Goal: Task Accomplishment & Management: Manage account settings

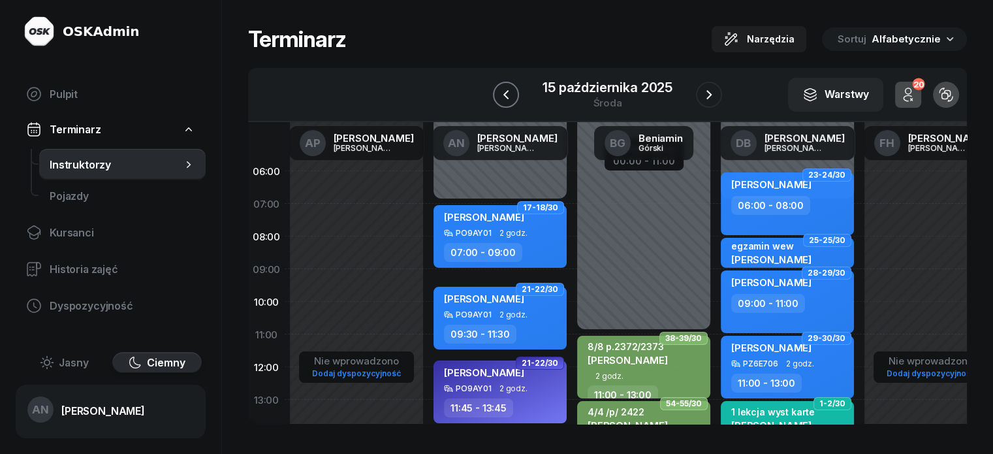
click at [498, 99] on icon "button" at bounding box center [506, 95] width 16 height 16
click at [512, 99] on icon "button" at bounding box center [520, 95] width 16 height 16
click at [505, 99] on icon "button" at bounding box center [507, 93] width 5 height 9
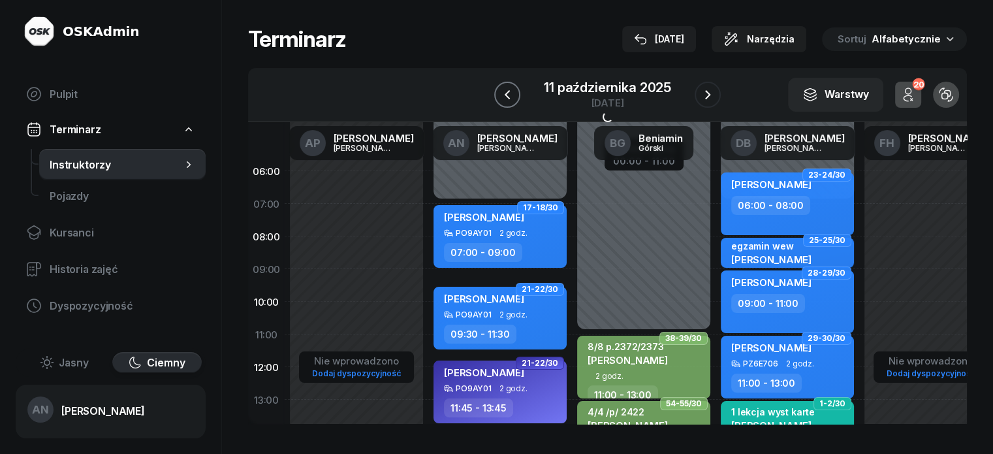
click at [499, 99] on icon "button" at bounding box center [507, 95] width 16 height 16
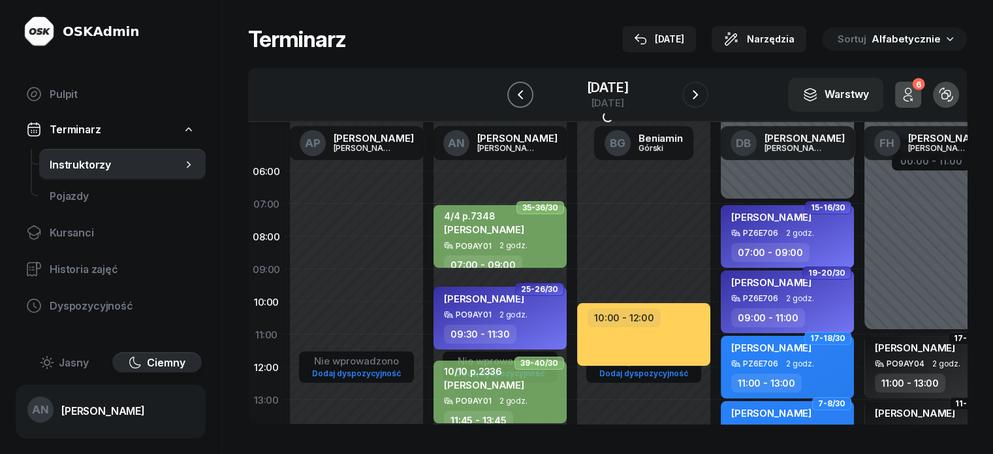
click at [512, 99] on icon "button" at bounding box center [520, 95] width 16 height 16
click at [501, 99] on icon "button" at bounding box center [509, 95] width 16 height 16
click at [512, 99] on icon "button" at bounding box center [520, 95] width 16 height 16
click at [501, 99] on icon "button" at bounding box center [509, 95] width 16 height 16
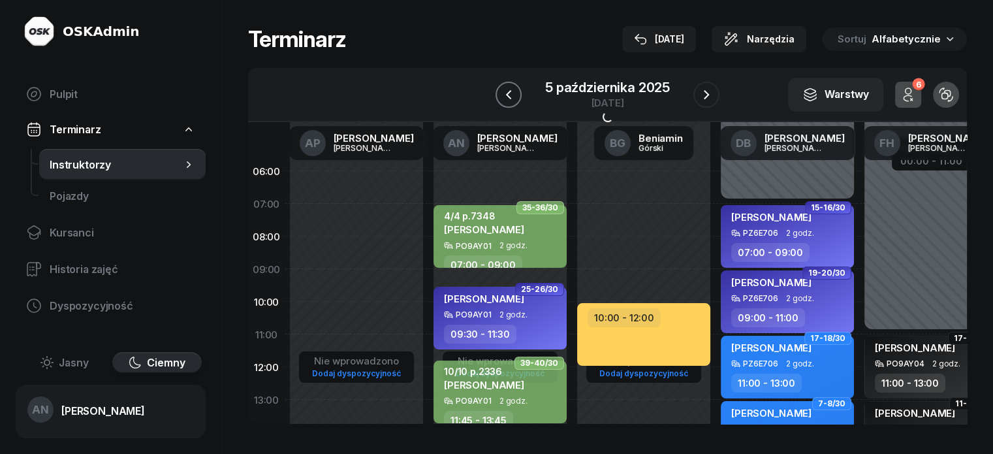
click at [501, 99] on icon "button" at bounding box center [509, 95] width 16 height 16
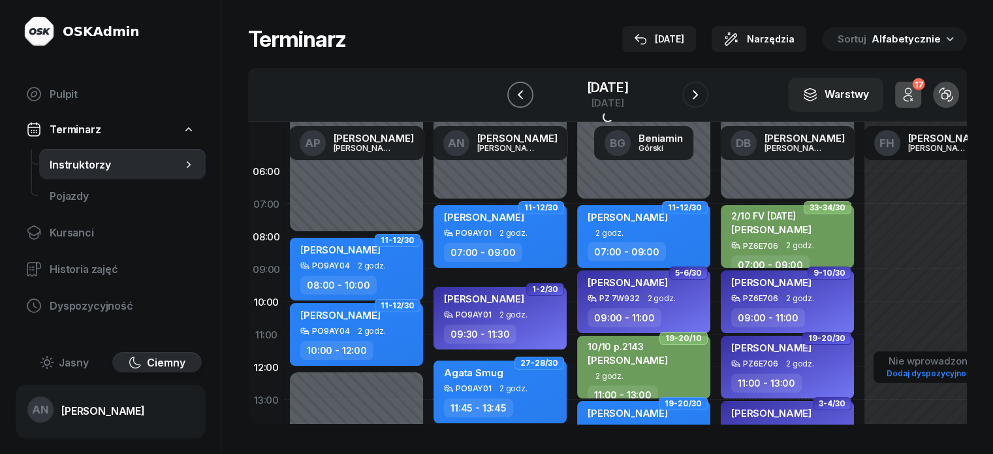
click at [512, 99] on icon "button" at bounding box center [520, 95] width 16 height 16
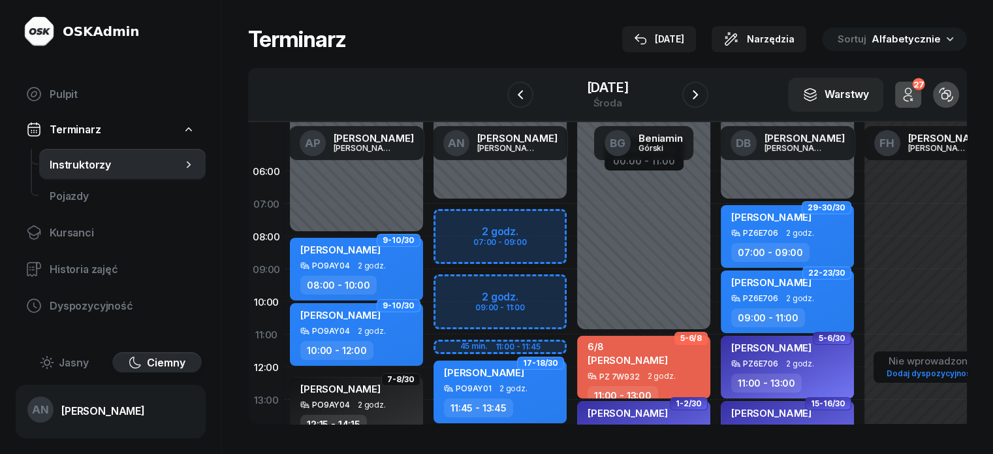
click at [916, 101] on icon "button" at bounding box center [908, 95] width 16 height 16
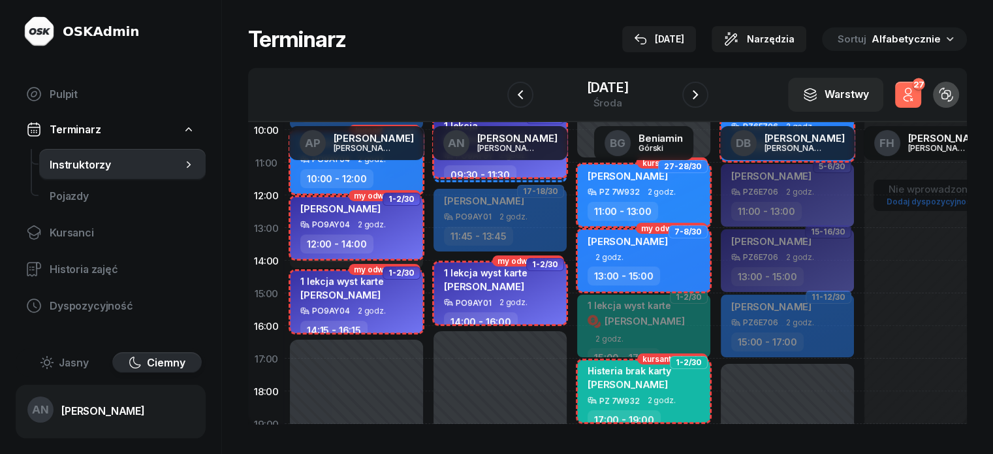
scroll to position [131, 0]
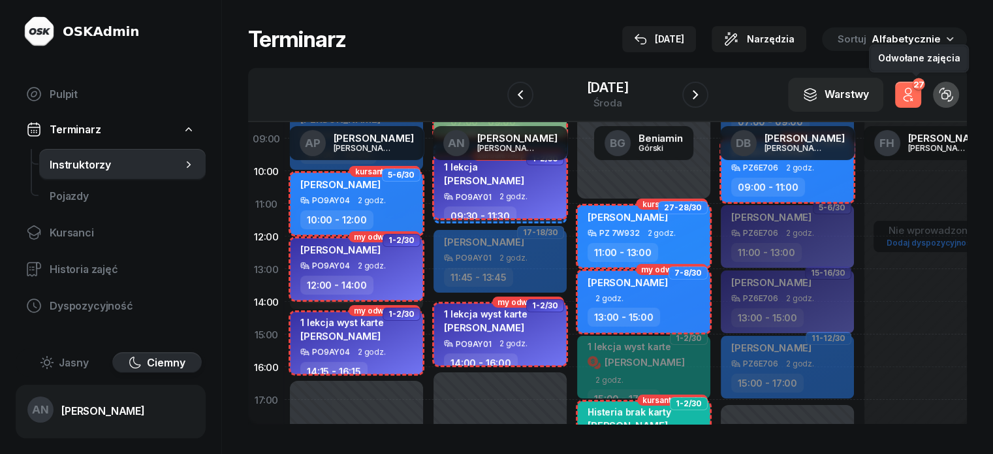
click at [917, 101] on button "27" at bounding box center [908, 95] width 26 height 26
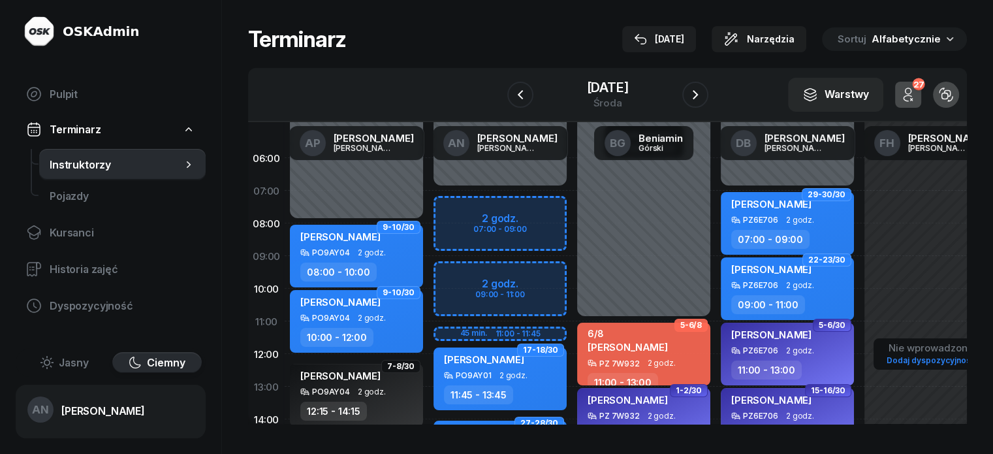
scroll to position [0, 0]
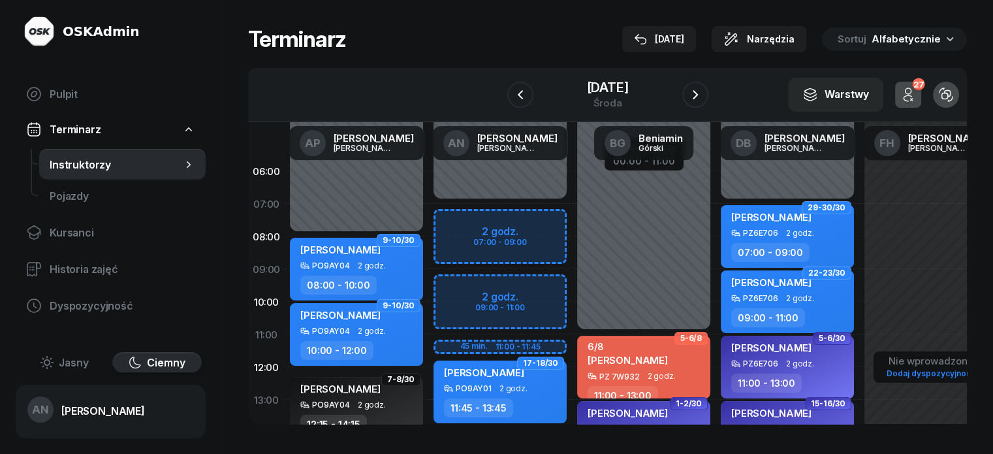
click at [921, 100] on button "27" at bounding box center [908, 95] width 26 height 26
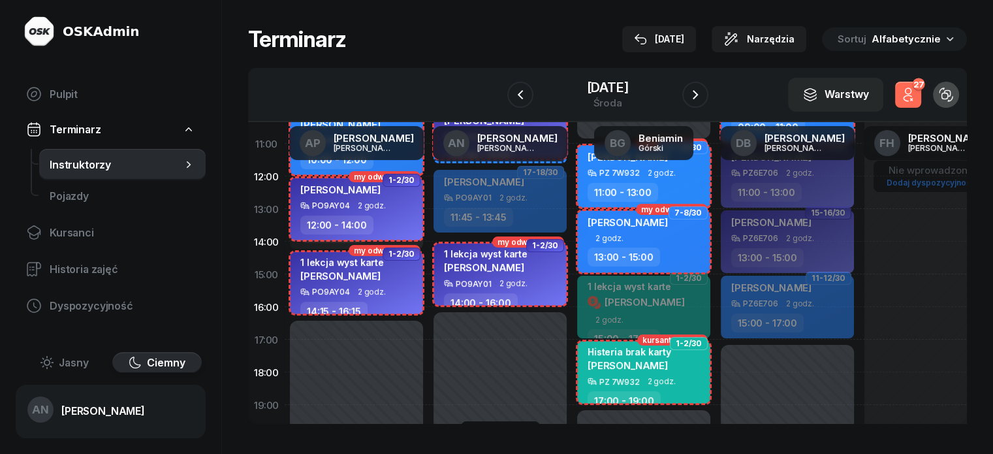
scroll to position [196, 0]
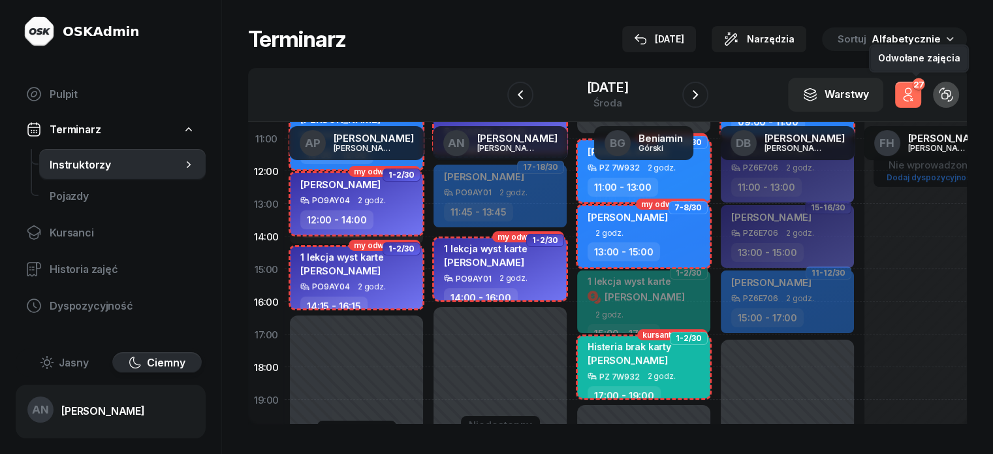
click at [911, 101] on icon "button" at bounding box center [907, 98] width 8 height 6
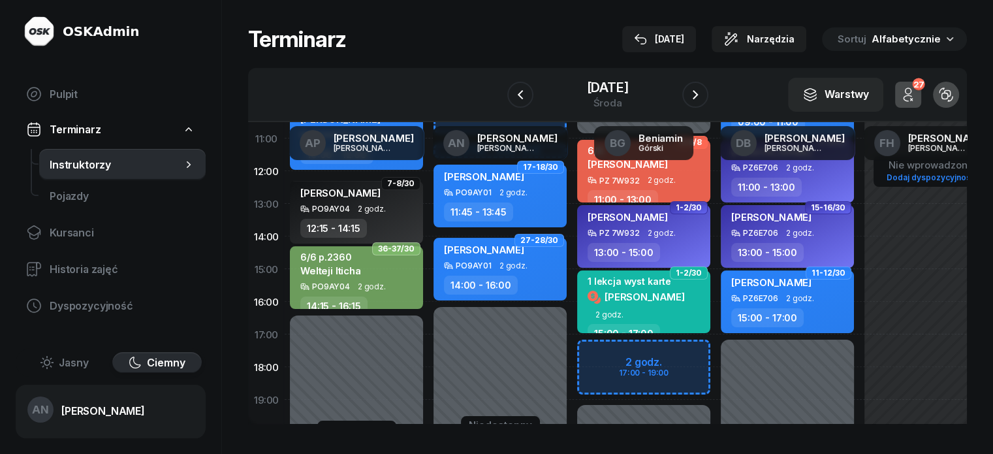
click at [916, 102] on icon "button" at bounding box center [908, 95] width 16 height 16
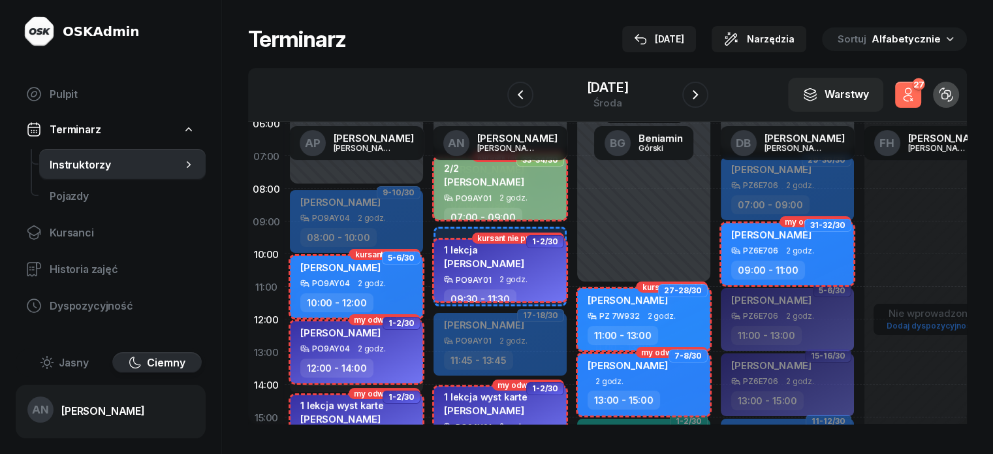
scroll to position [42, 0]
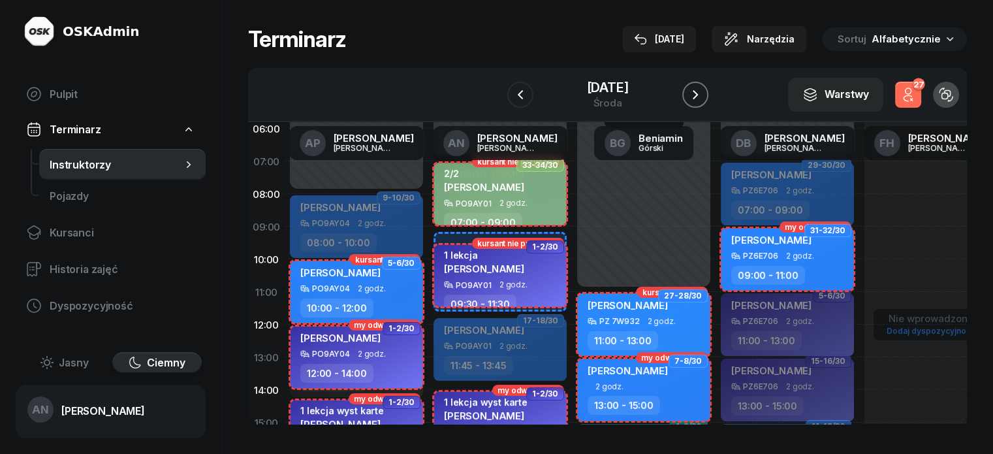
click at [703, 102] on icon "button" at bounding box center [695, 95] width 16 height 16
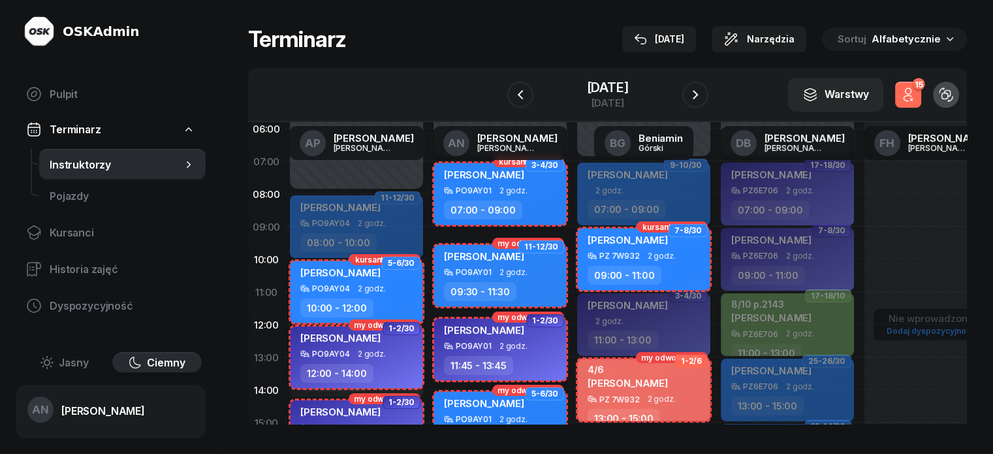
click at [916, 102] on icon "button" at bounding box center [908, 95] width 16 height 16
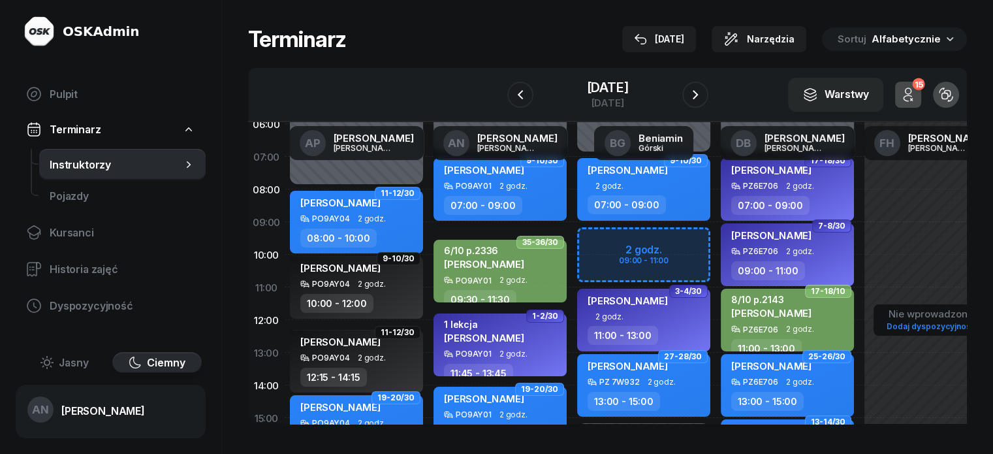
scroll to position [42, 0]
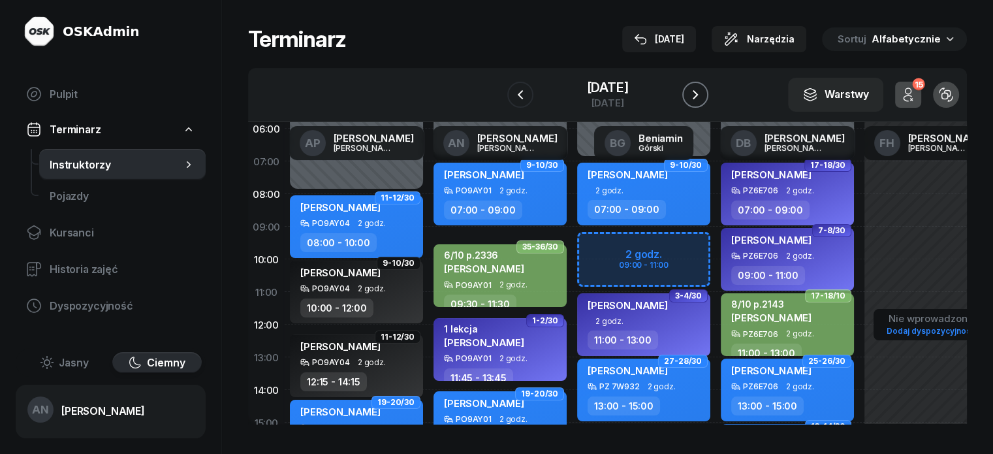
click at [703, 102] on icon "button" at bounding box center [695, 95] width 16 height 16
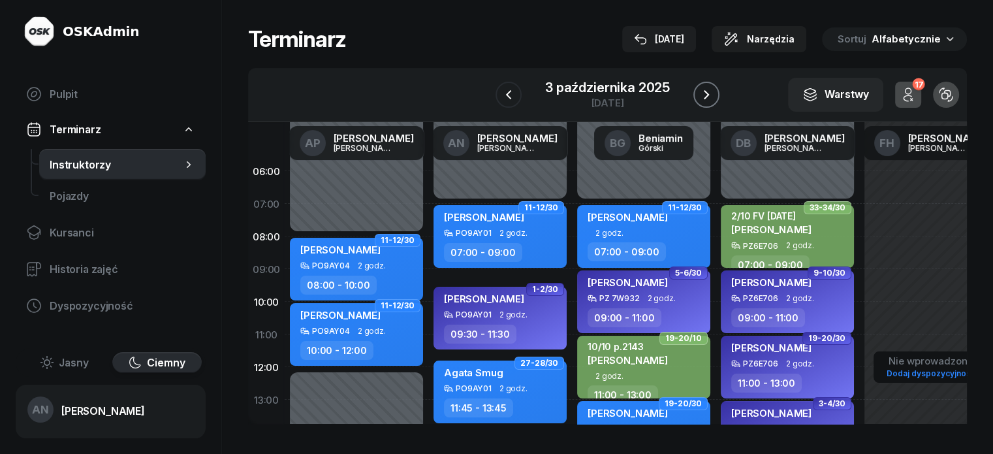
click at [709, 99] on icon "button" at bounding box center [706, 94] width 5 height 9
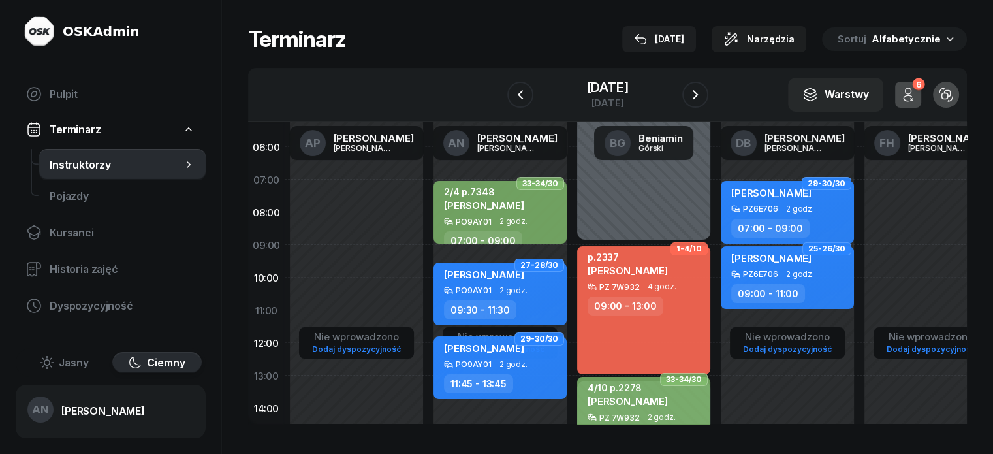
scroll to position [65, 0]
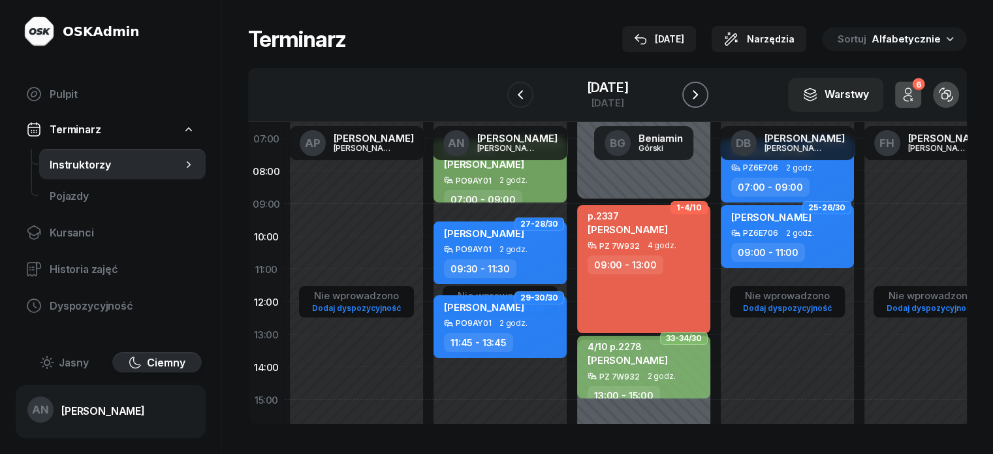
click at [708, 93] on button "button" at bounding box center [695, 95] width 26 height 26
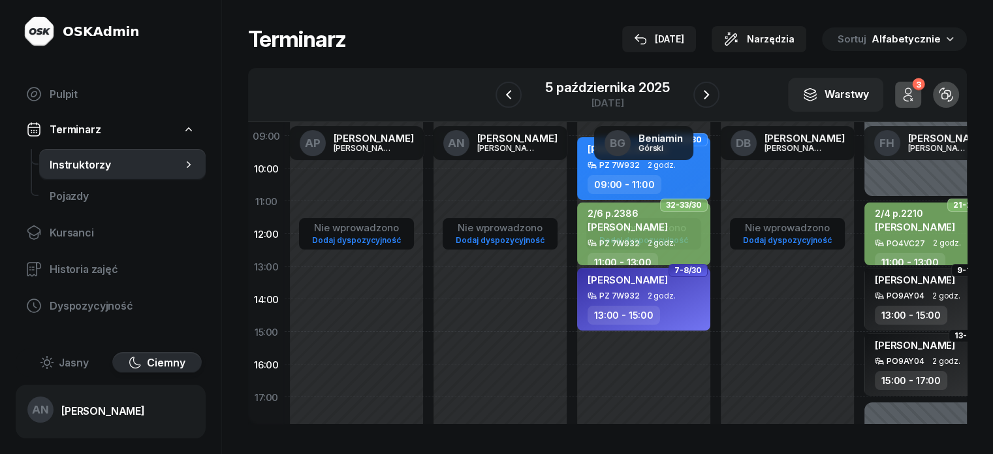
scroll to position [261, 0]
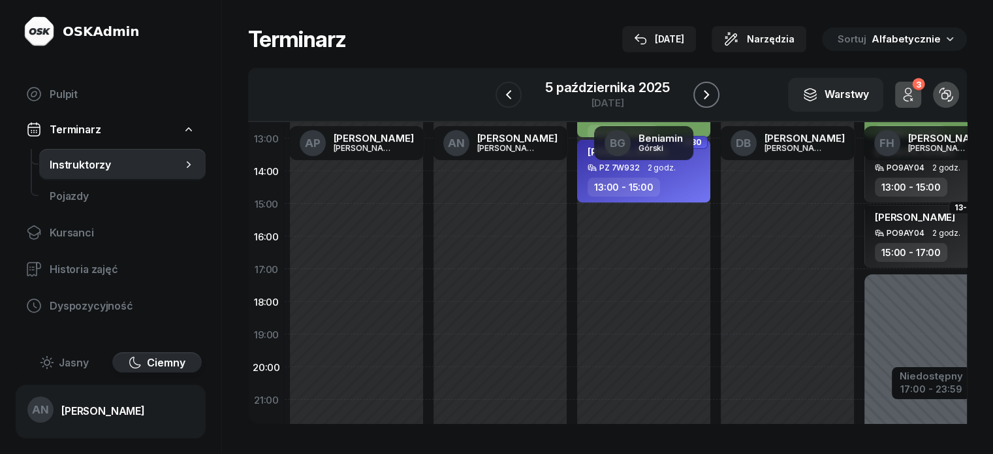
click at [707, 106] on button "button" at bounding box center [706, 95] width 26 height 26
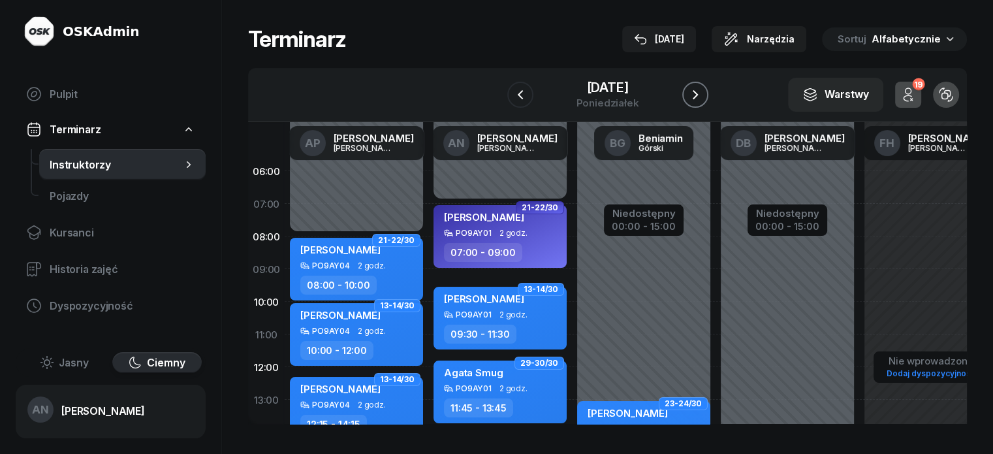
click at [703, 102] on icon "button" at bounding box center [695, 95] width 16 height 16
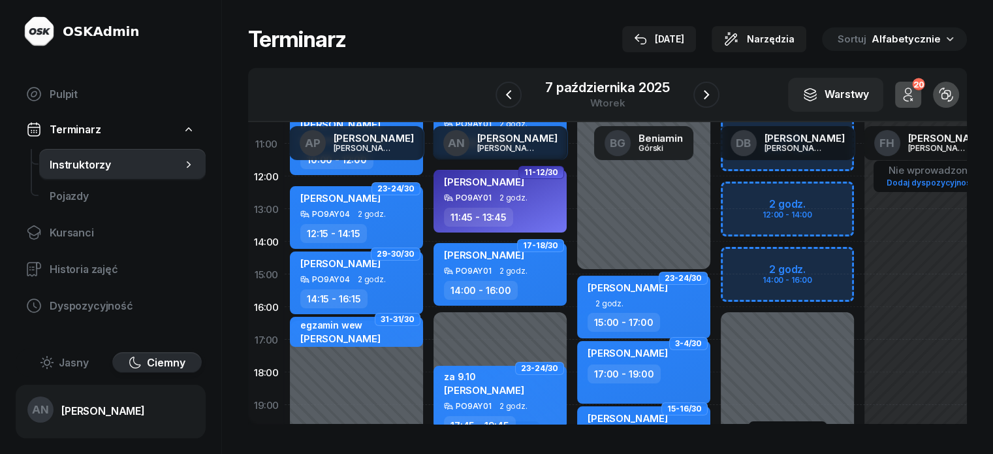
scroll to position [196, 0]
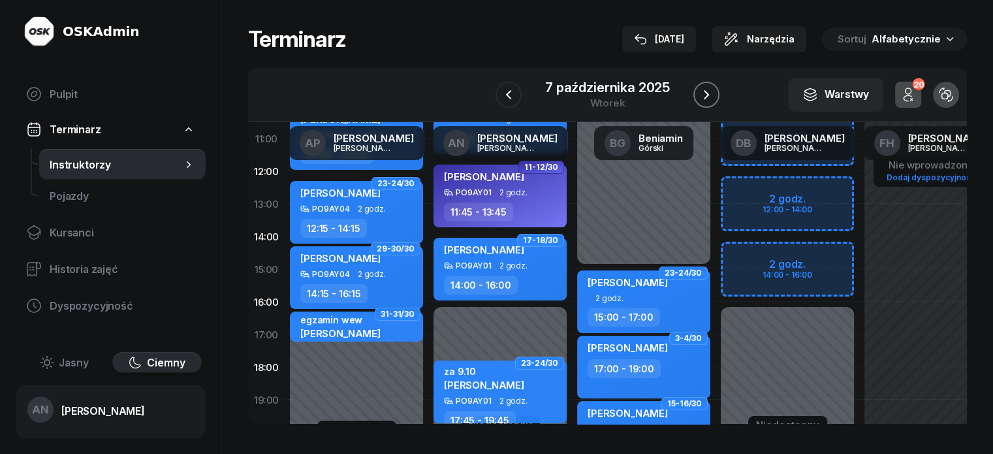
click at [710, 95] on icon "button" at bounding box center [706, 95] width 16 height 16
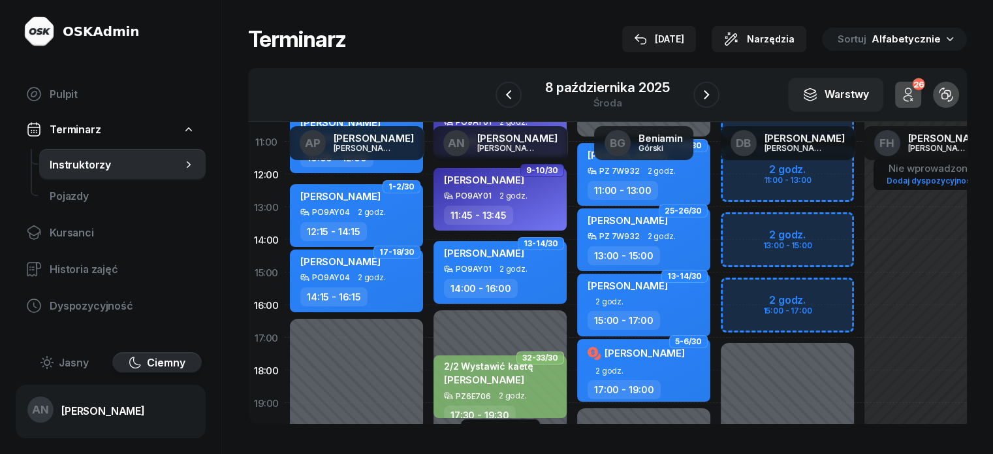
scroll to position [196, 0]
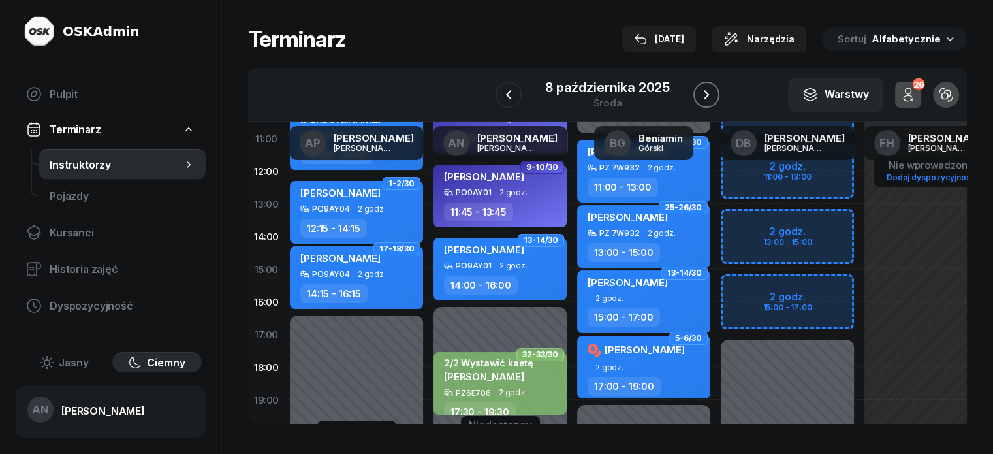
click at [711, 102] on icon "button" at bounding box center [706, 95] width 16 height 16
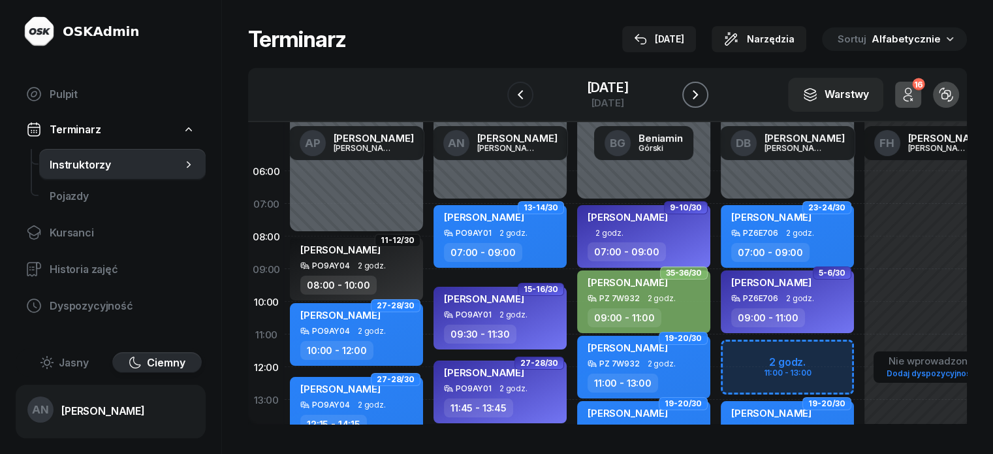
click at [698, 99] on icon "button" at bounding box center [695, 94] width 5 height 9
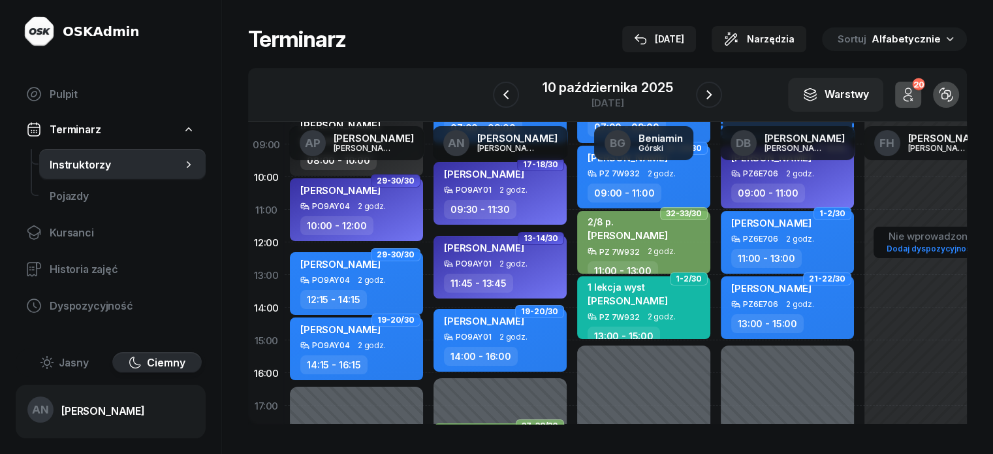
scroll to position [261, 0]
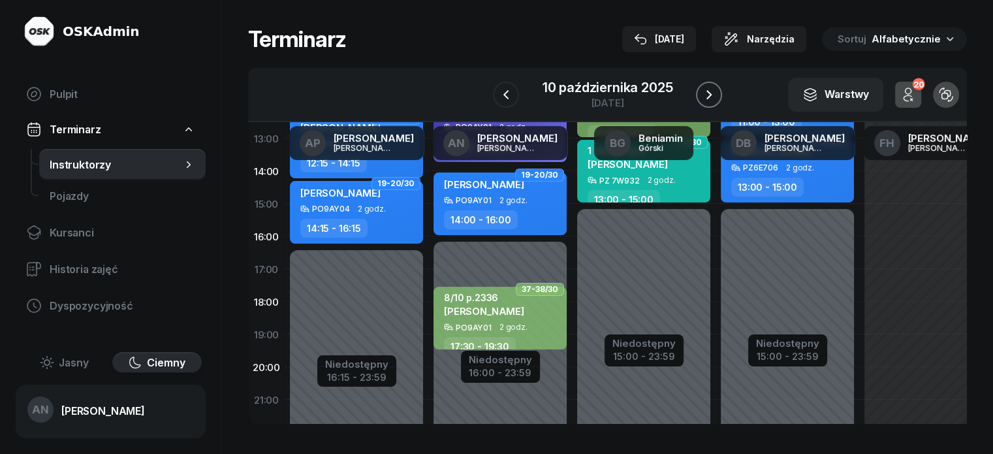
click at [717, 100] on icon "button" at bounding box center [709, 95] width 16 height 16
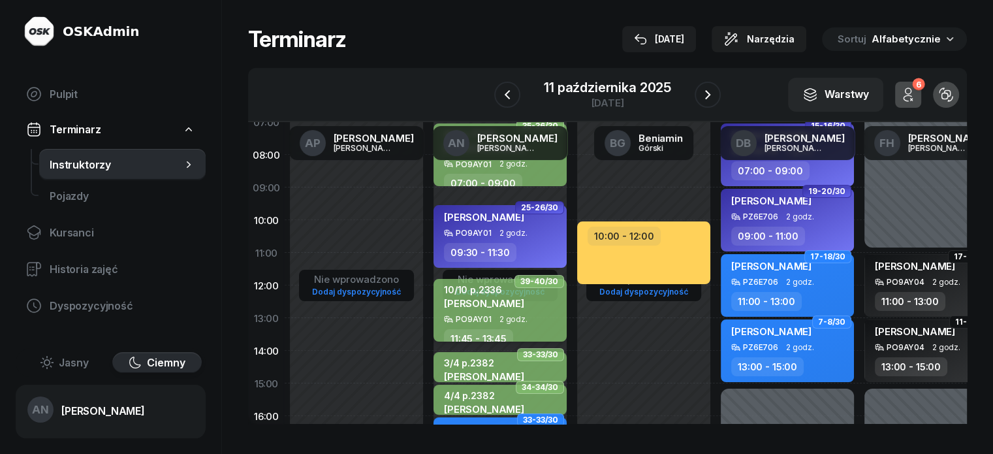
scroll to position [131, 0]
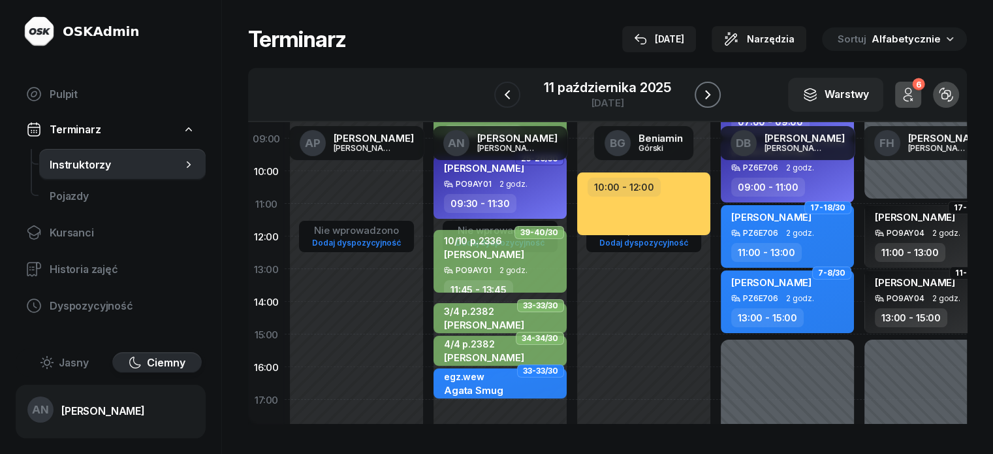
click at [711, 102] on icon "button" at bounding box center [708, 95] width 16 height 16
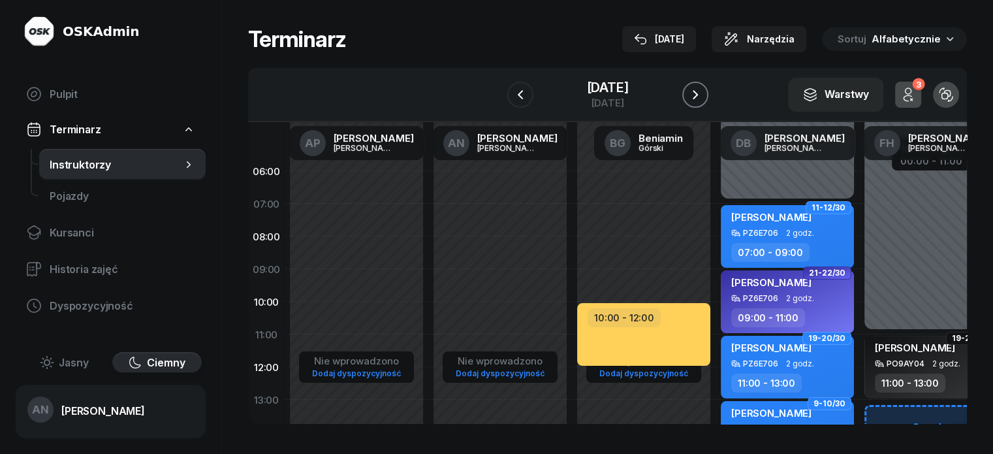
click at [698, 99] on icon "button" at bounding box center [695, 94] width 5 height 9
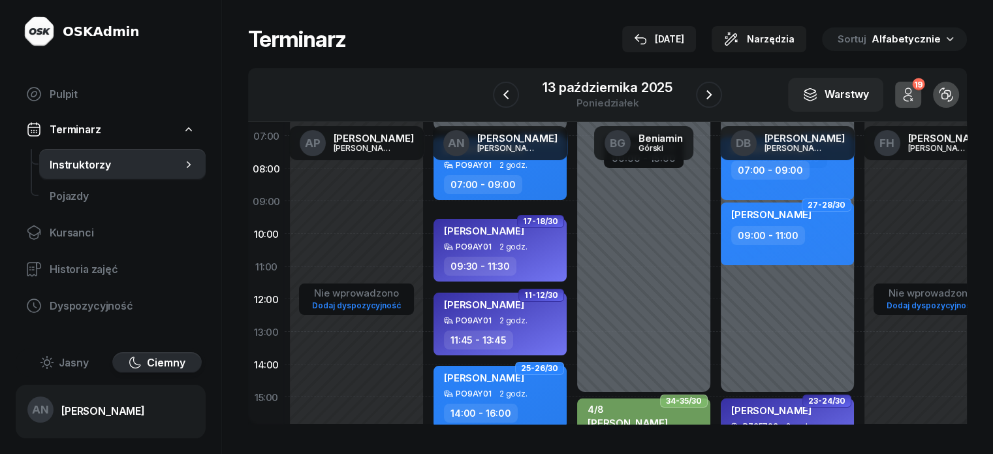
scroll to position [65, 0]
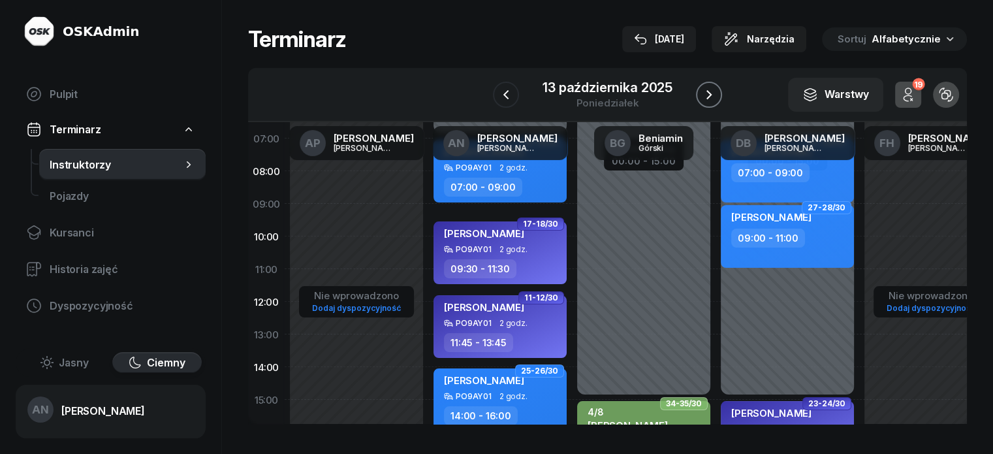
click at [711, 99] on icon "button" at bounding box center [708, 94] width 5 height 9
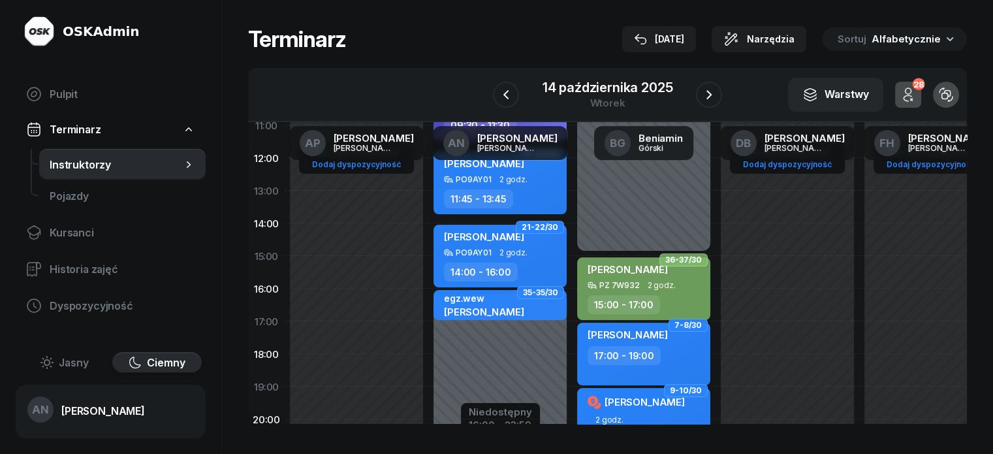
scroll to position [196, 0]
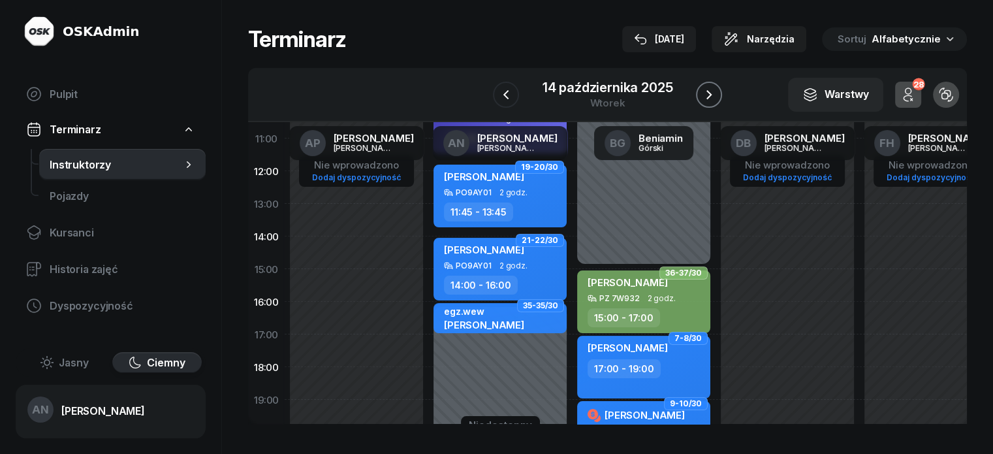
click at [717, 102] on icon "button" at bounding box center [709, 95] width 16 height 16
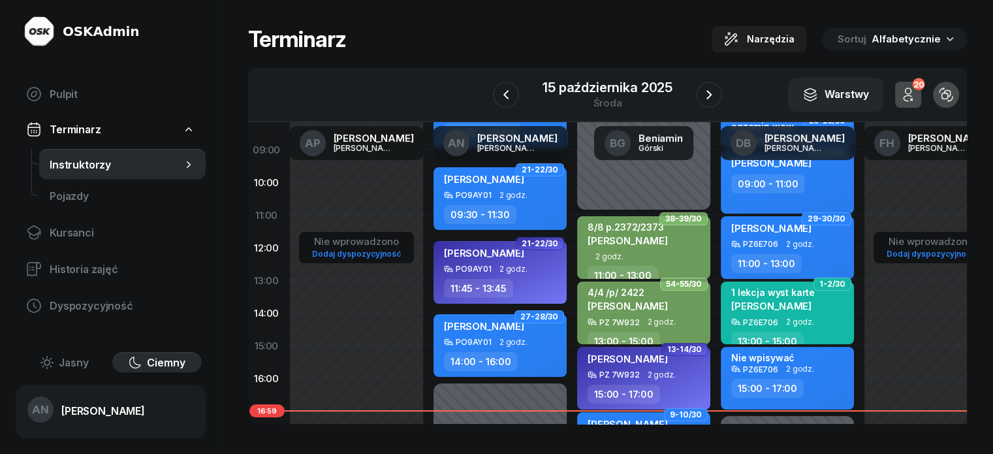
scroll to position [131, 0]
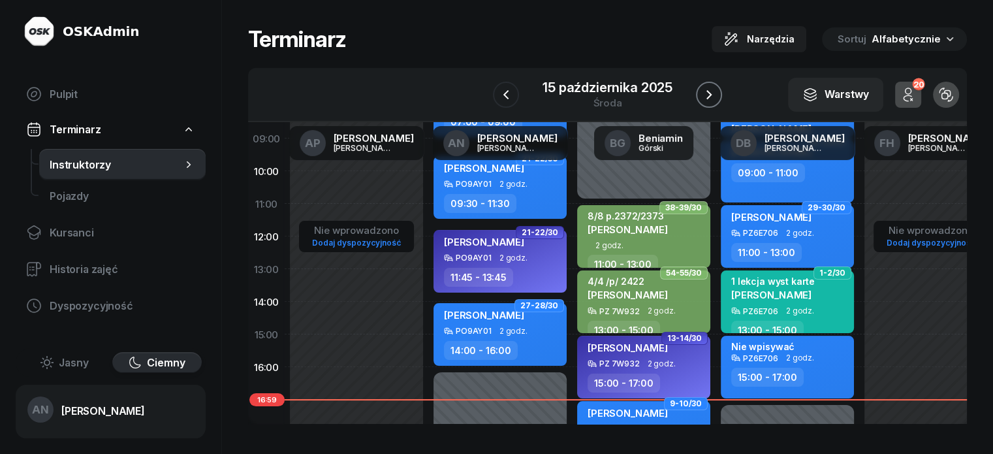
click at [715, 102] on icon "button" at bounding box center [709, 95] width 16 height 16
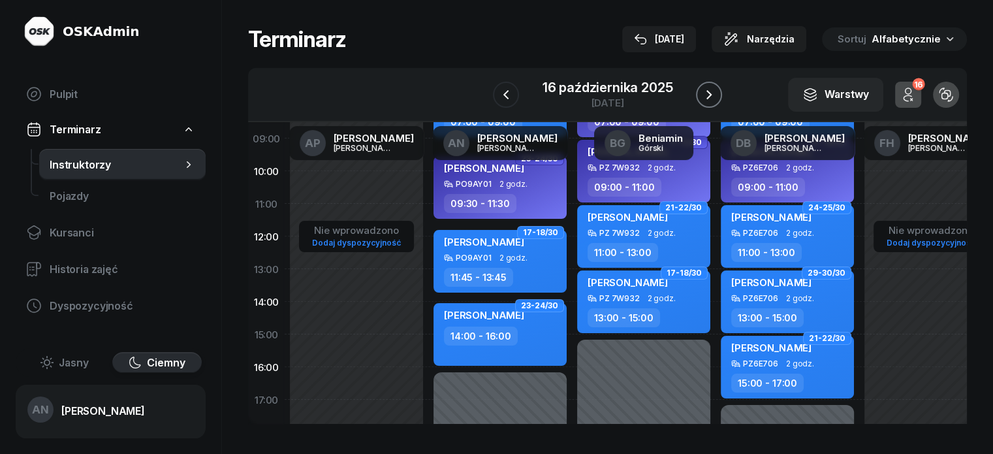
click at [713, 102] on icon "button" at bounding box center [709, 95] width 16 height 16
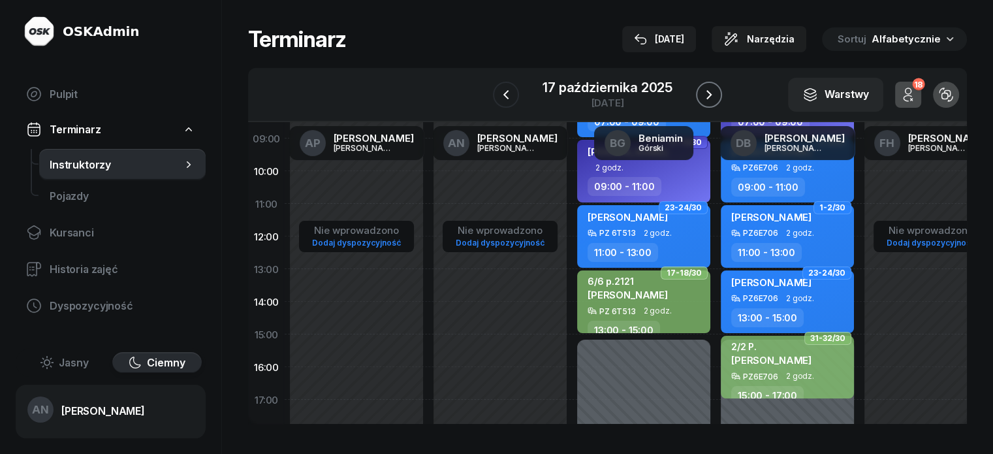
click at [713, 102] on icon "button" at bounding box center [709, 95] width 16 height 16
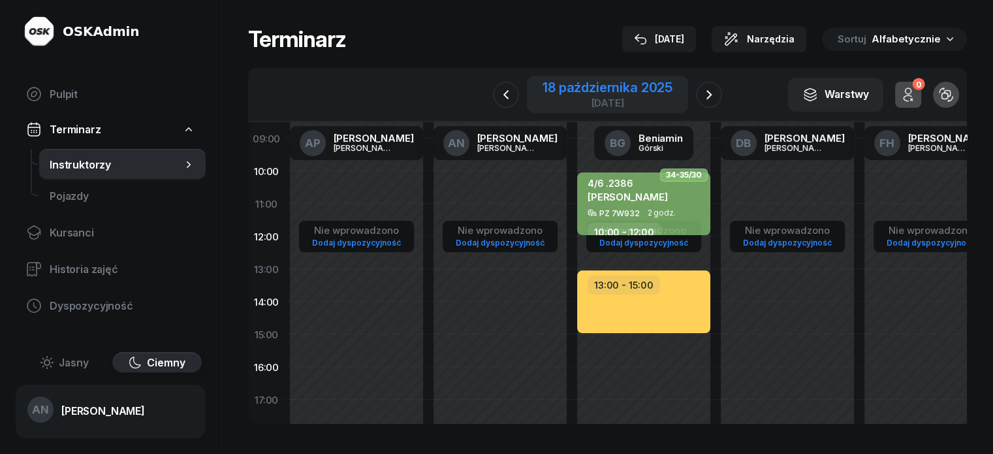
click at [605, 108] on div "[DATE]" at bounding box center [607, 103] width 130 height 10
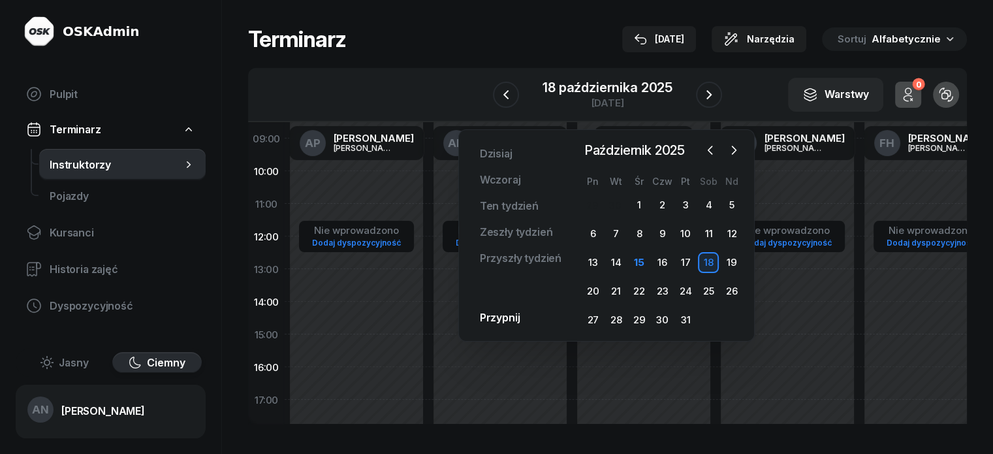
click at [381, 31] on div "Terminarz [DATE] Narzędzia Sortuj Alfabetycznie" at bounding box center [607, 39] width 719 height 26
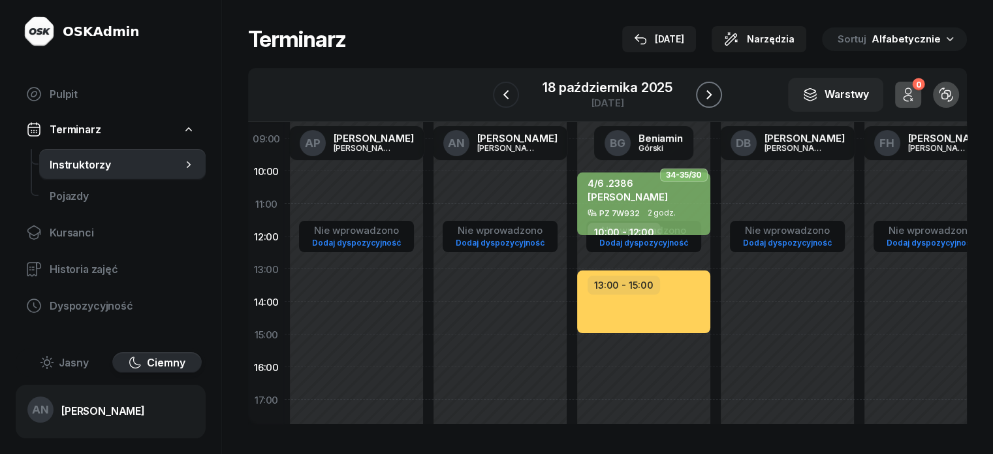
click at [717, 102] on icon "button" at bounding box center [709, 95] width 16 height 16
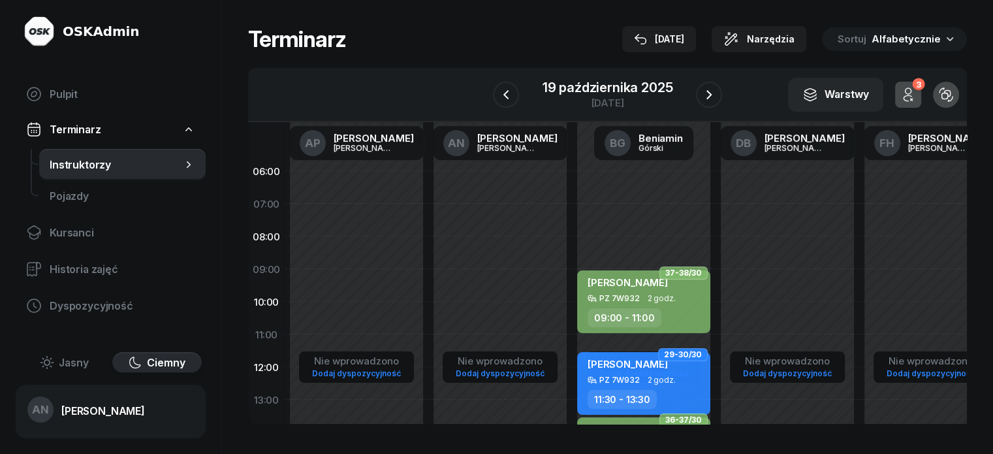
scroll to position [39, 0]
click at [503, 82] on button "button" at bounding box center [506, 95] width 26 height 26
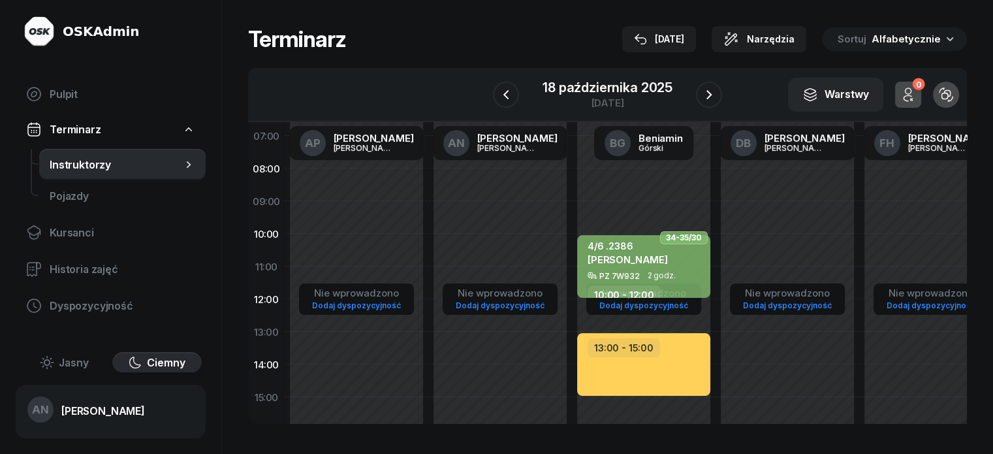
scroll to position [65, 0]
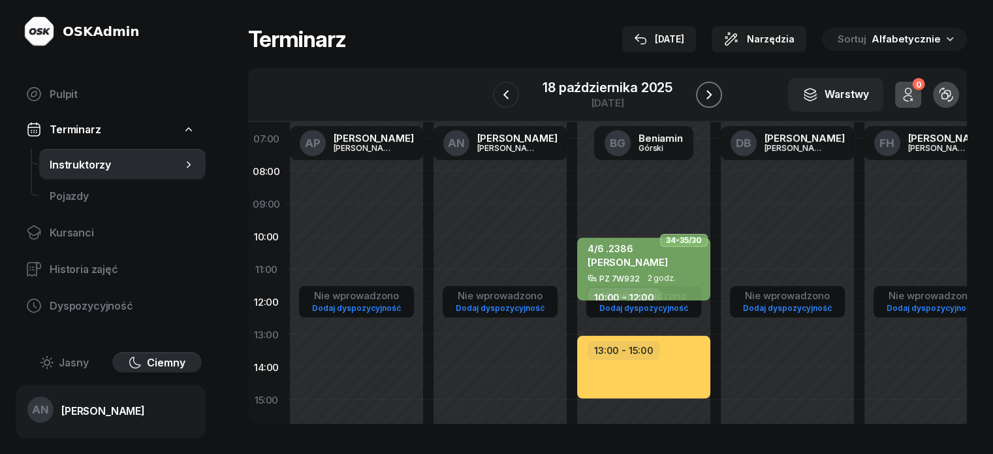
click at [715, 102] on icon "button" at bounding box center [709, 95] width 16 height 16
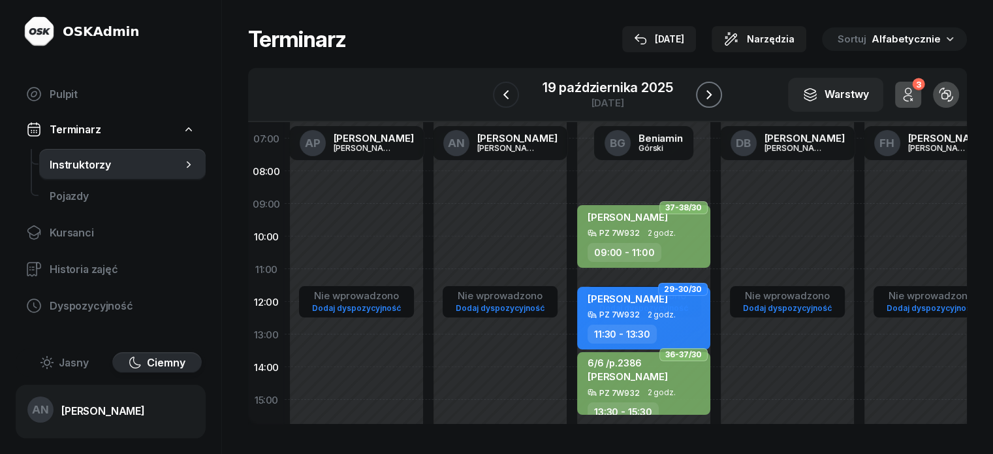
click at [715, 102] on icon "button" at bounding box center [709, 95] width 16 height 16
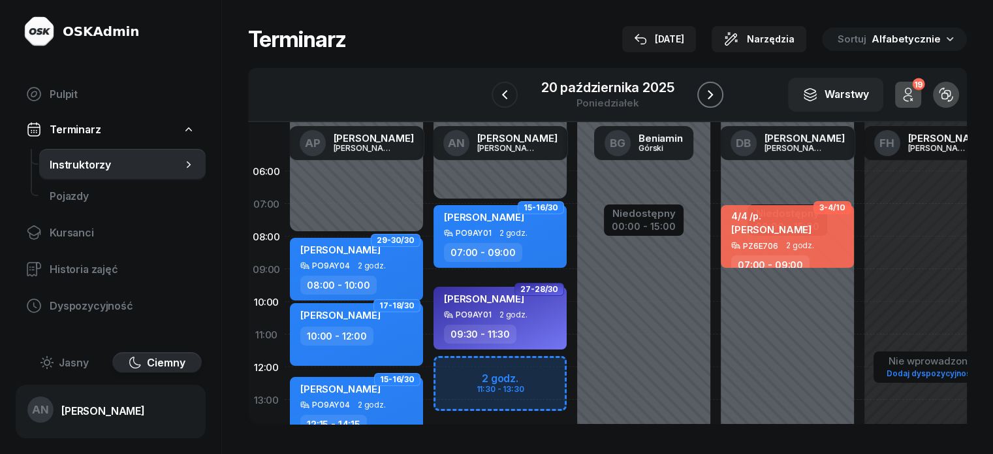
click at [712, 98] on button "button" at bounding box center [710, 95] width 26 height 26
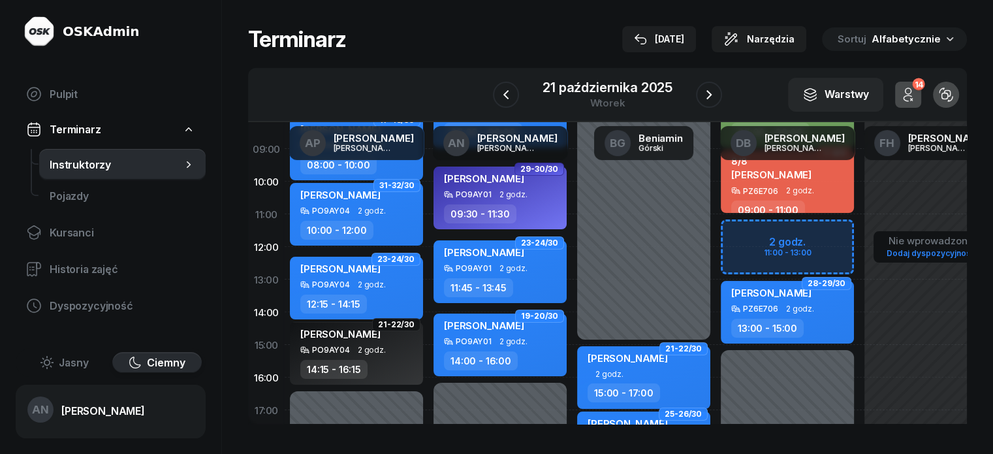
scroll to position [108, 0]
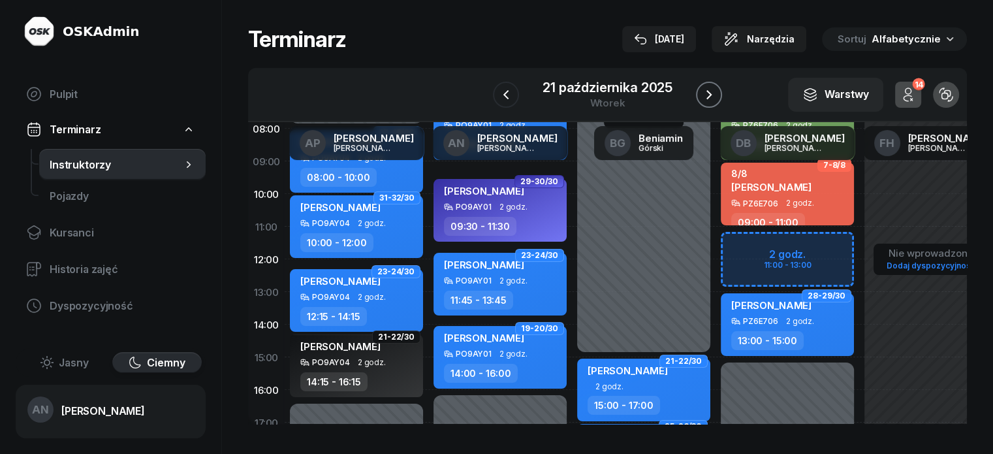
click at [717, 87] on icon "button" at bounding box center [709, 95] width 16 height 16
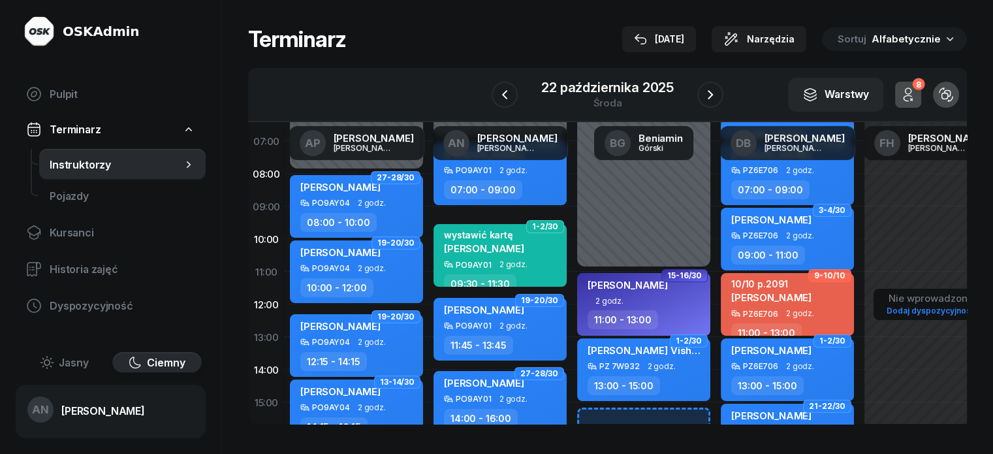
scroll to position [65, 0]
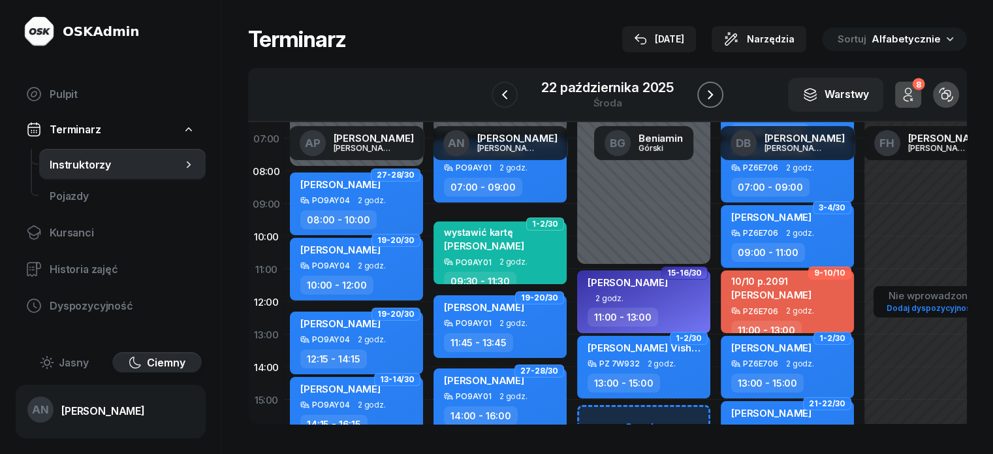
click at [713, 99] on icon "button" at bounding box center [710, 94] width 5 height 9
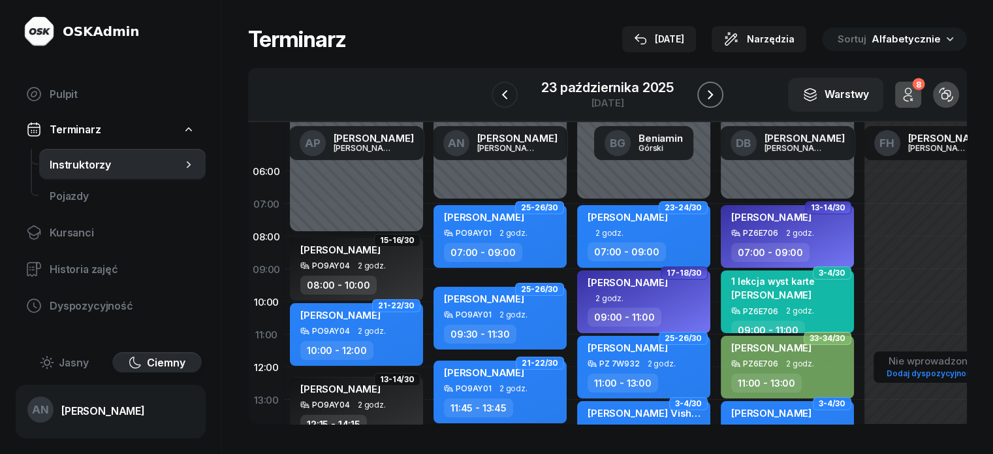
click at [718, 97] on icon "button" at bounding box center [710, 95] width 16 height 16
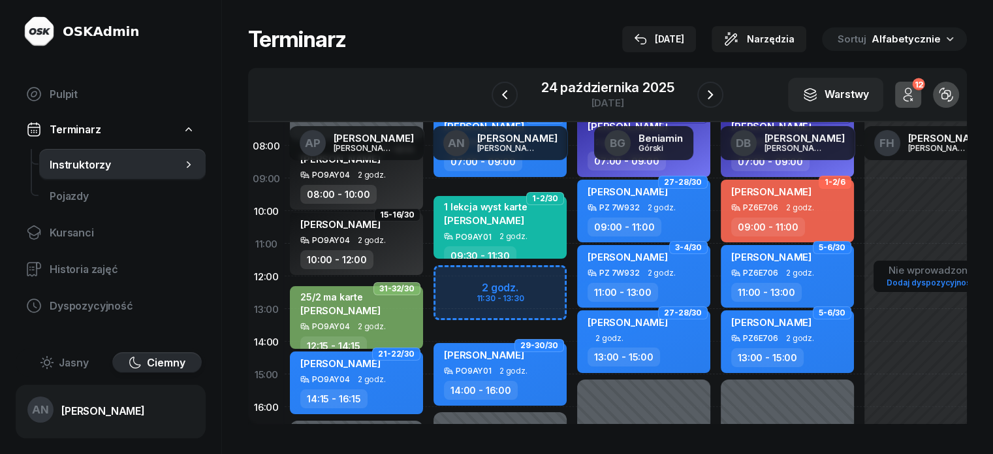
scroll to position [131, 0]
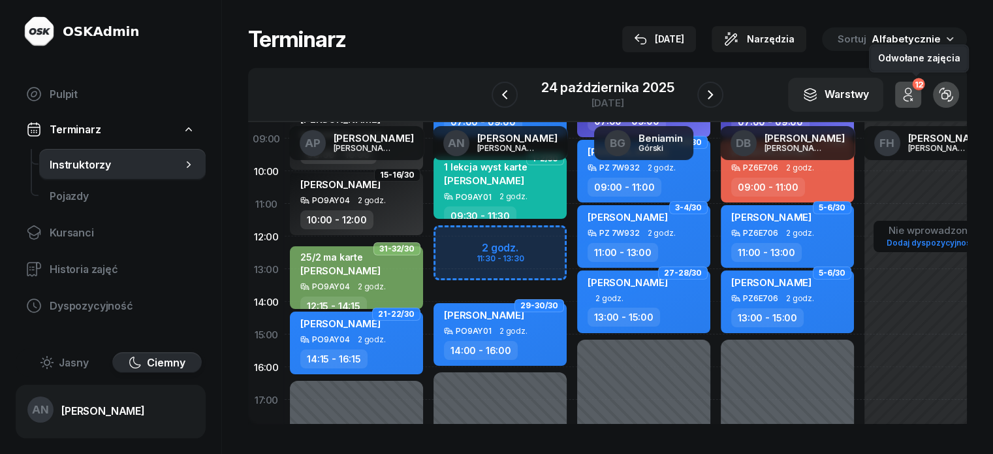
click at [916, 101] on icon "button" at bounding box center [908, 95] width 16 height 16
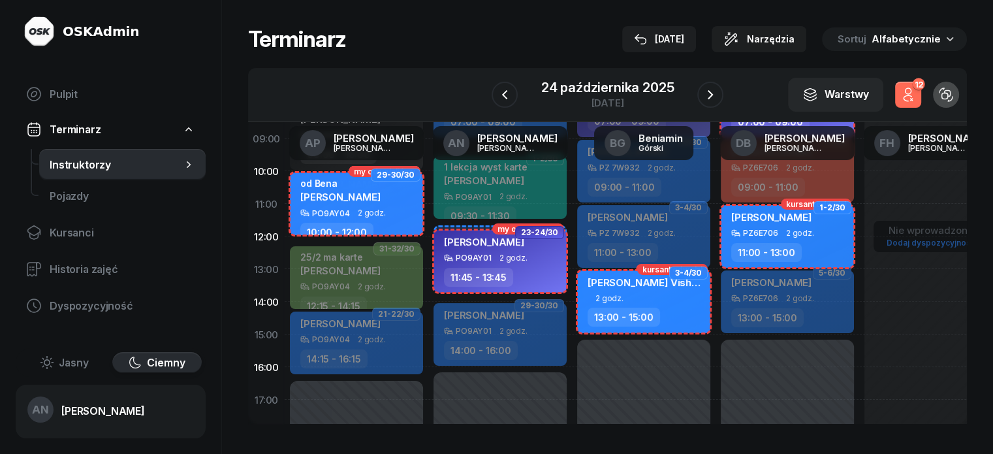
click at [916, 101] on icon "button" at bounding box center [908, 95] width 16 height 16
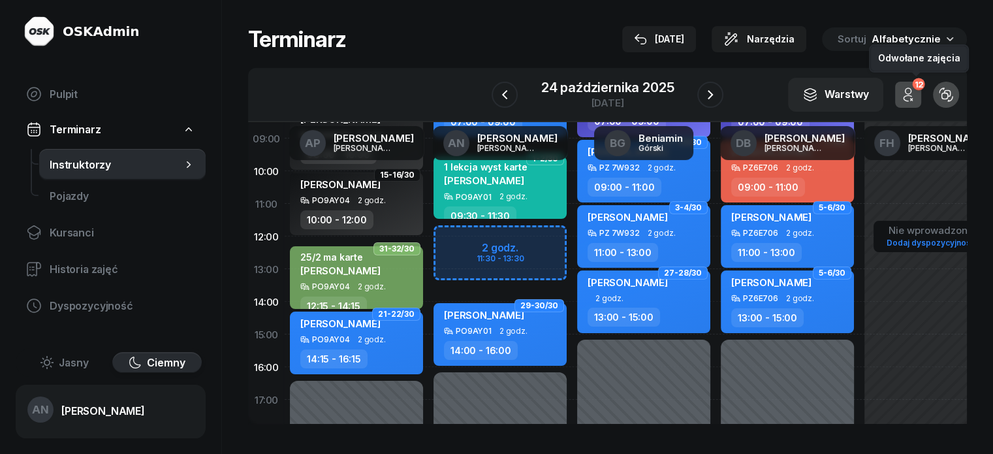
click at [916, 102] on icon "button" at bounding box center [908, 95] width 16 height 16
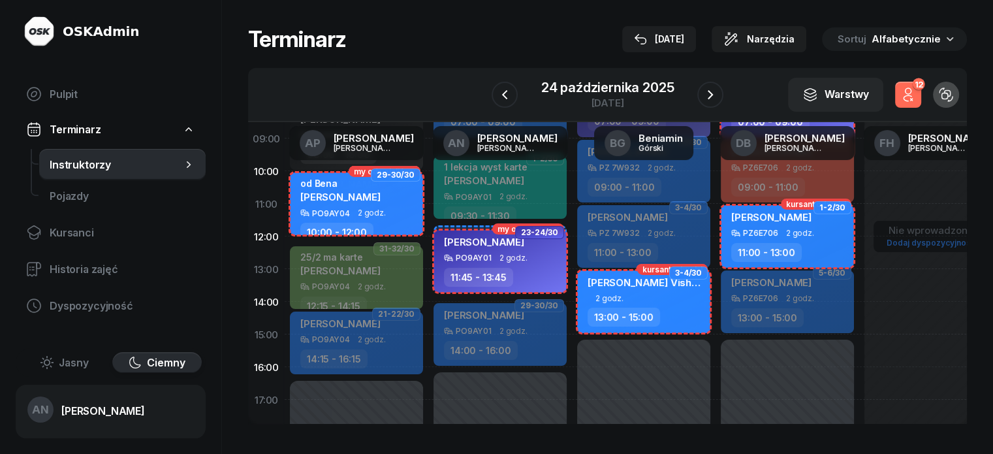
click at [916, 102] on icon "button" at bounding box center [908, 95] width 16 height 16
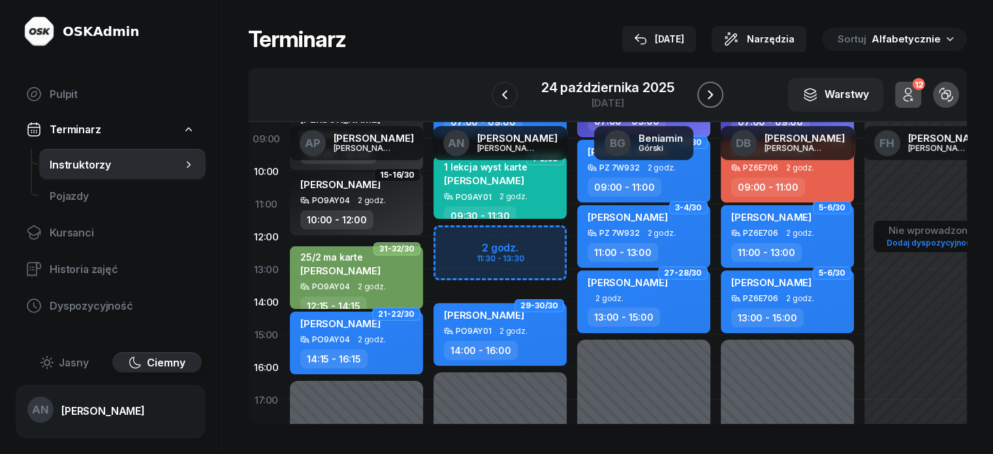
click at [718, 102] on icon "button" at bounding box center [710, 95] width 16 height 16
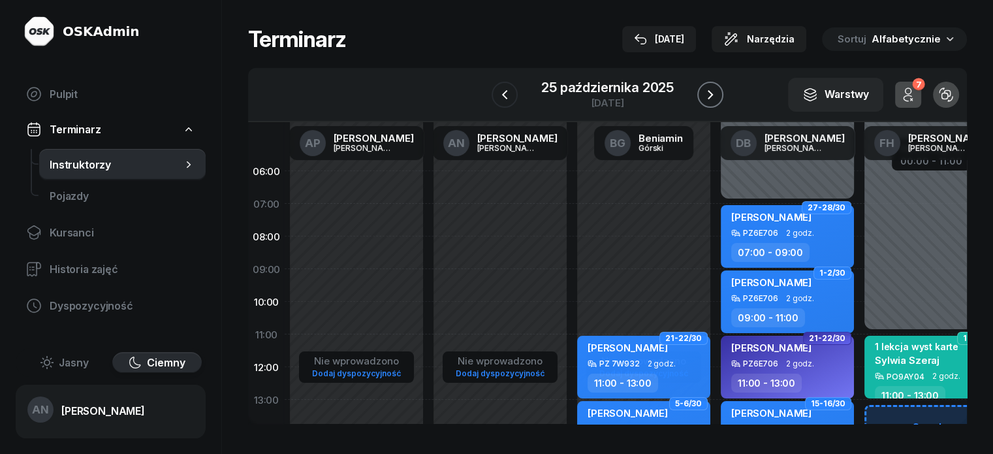
click at [718, 102] on icon "button" at bounding box center [710, 95] width 16 height 16
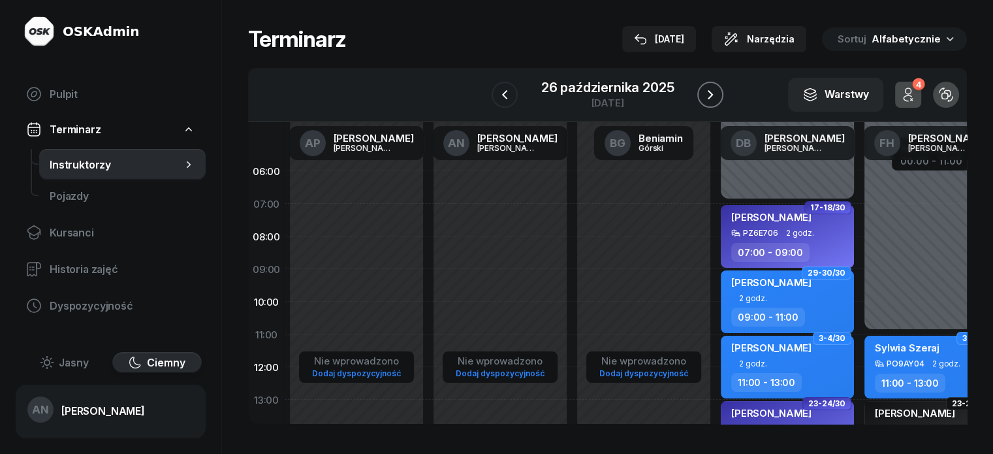
click at [718, 101] on icon "button" at bounding box center [710, 95] width 16 height 16
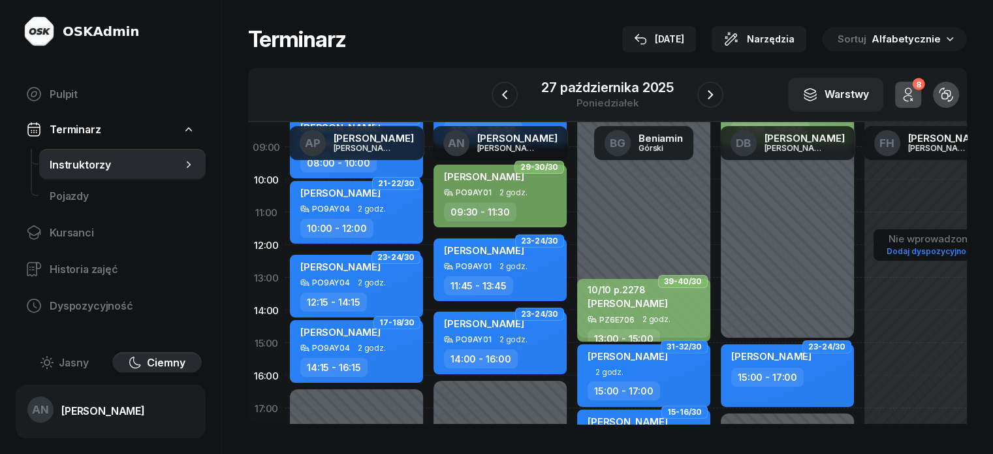
scroll to position [131, 0]
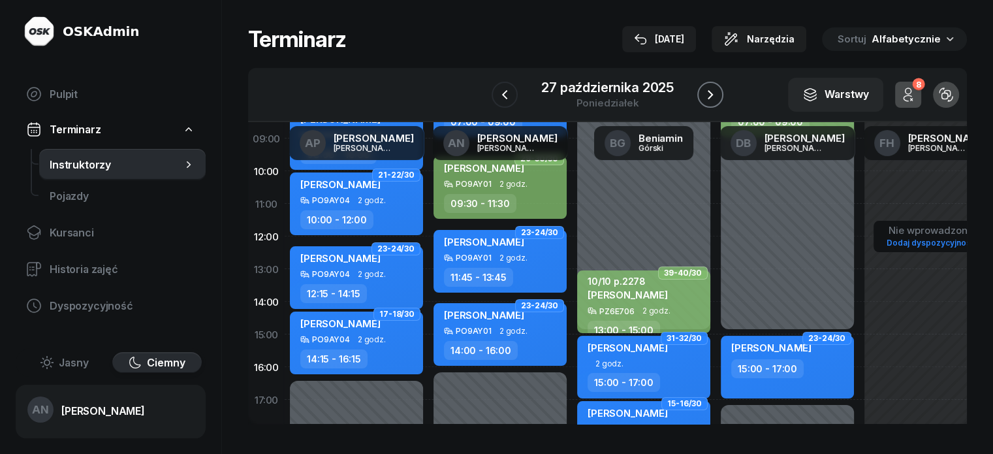
click at [713, 99] on icon "button" at bounding box center [710, 94] width 5 height 9
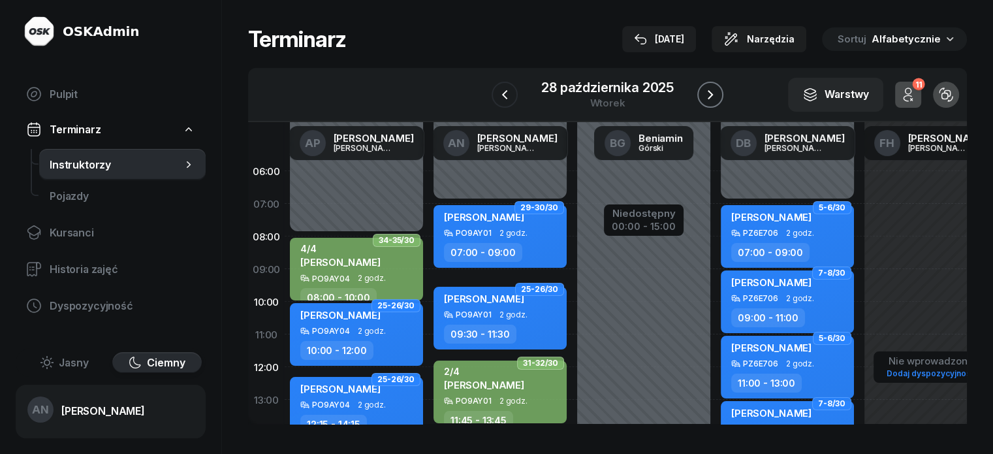
click at [718, 99] on icon "button" at bounding box center [710, 95] width 16 height 16
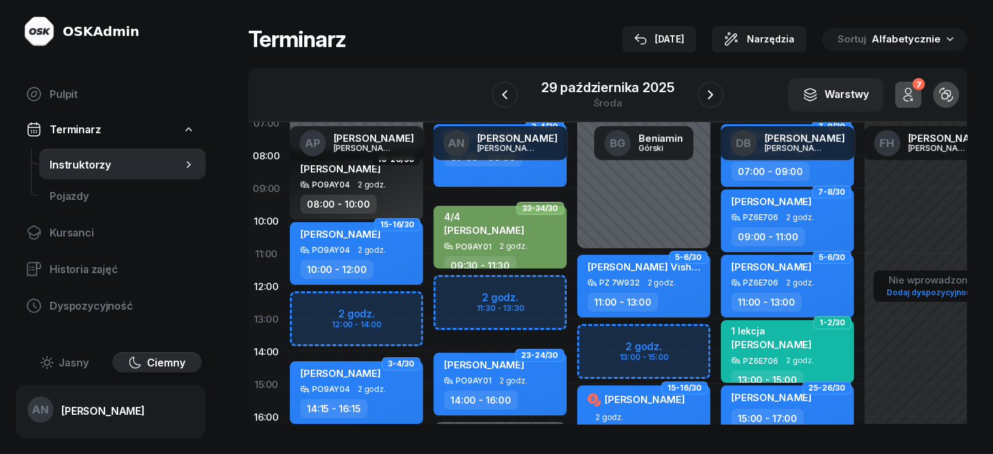
scroll to position [131, 0]
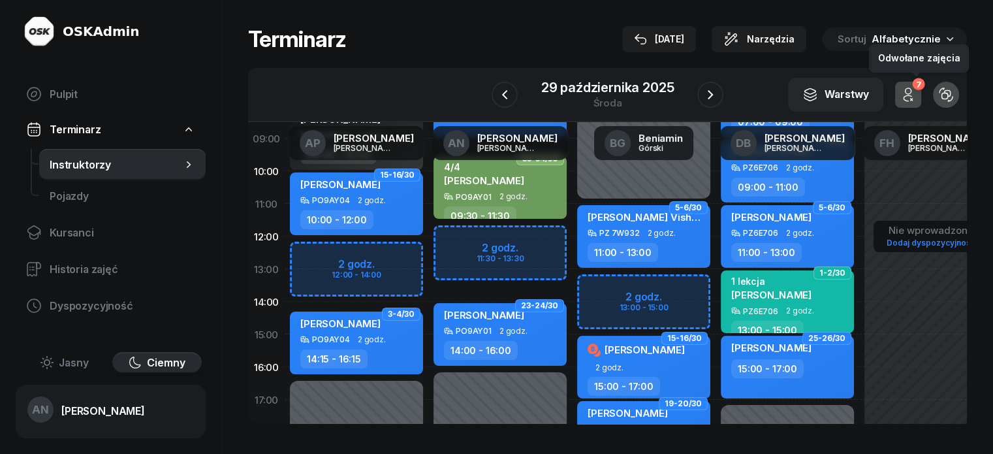
click at [921, 101] on button "7" at bounding box center [908, 95] width 26 height 26
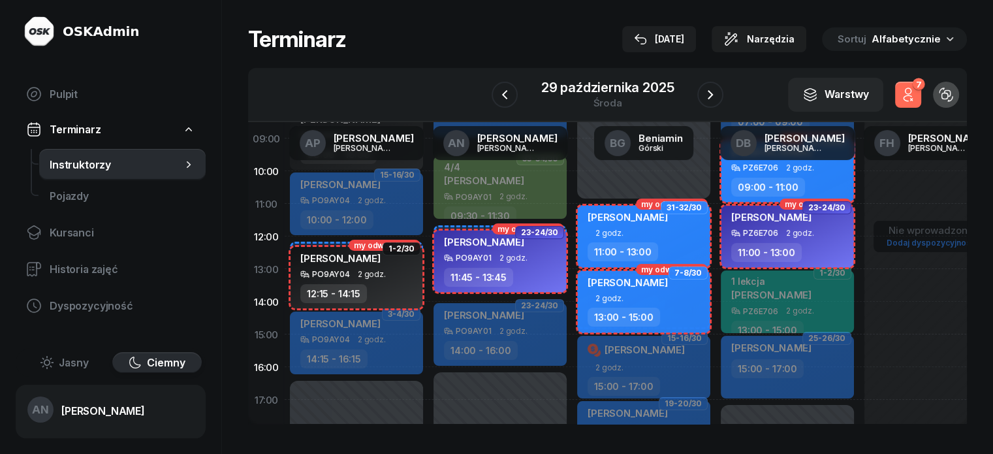
click at [921, 102] on button "7" at bounding box center [908, 95] width 26 height 26
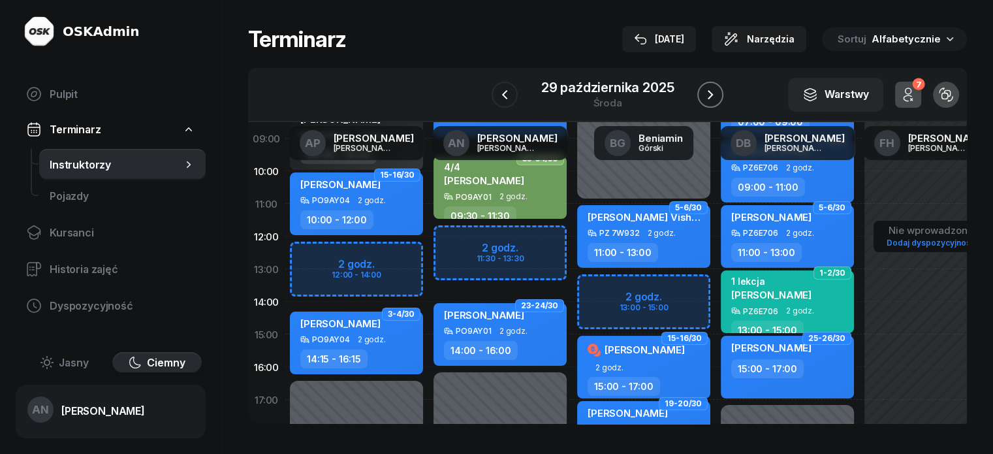
click at [718, 101] on icon "button" at bounding box center [710, 95] width 16 height 16
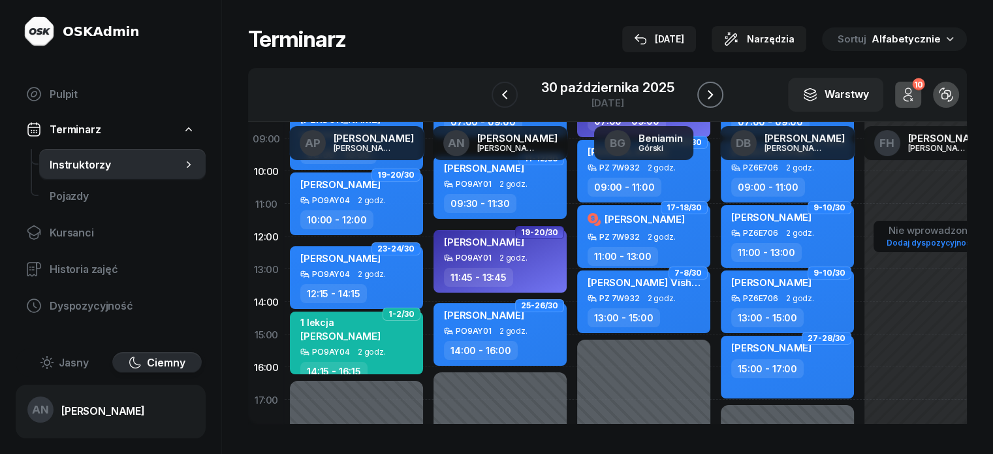
click at [718, 101] on icon "button" at bounding box center [710, 95] width 16 height 16
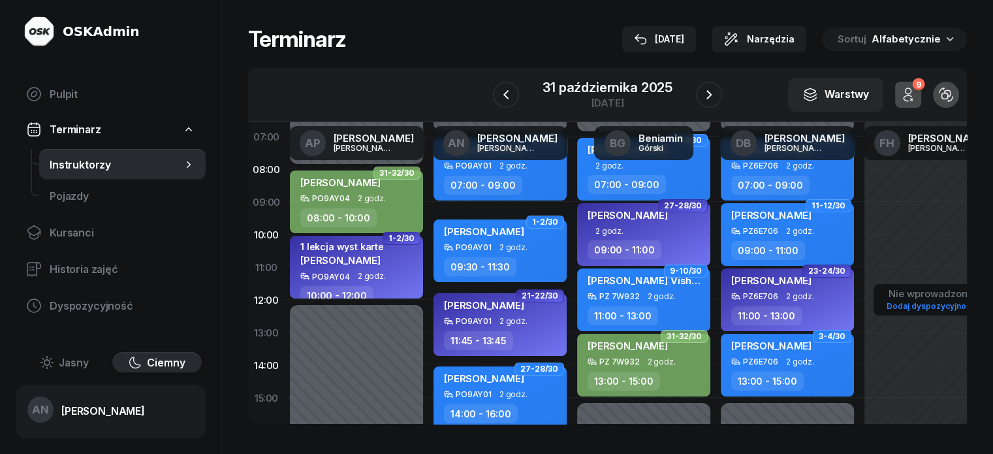
scroll to position [65, 0]
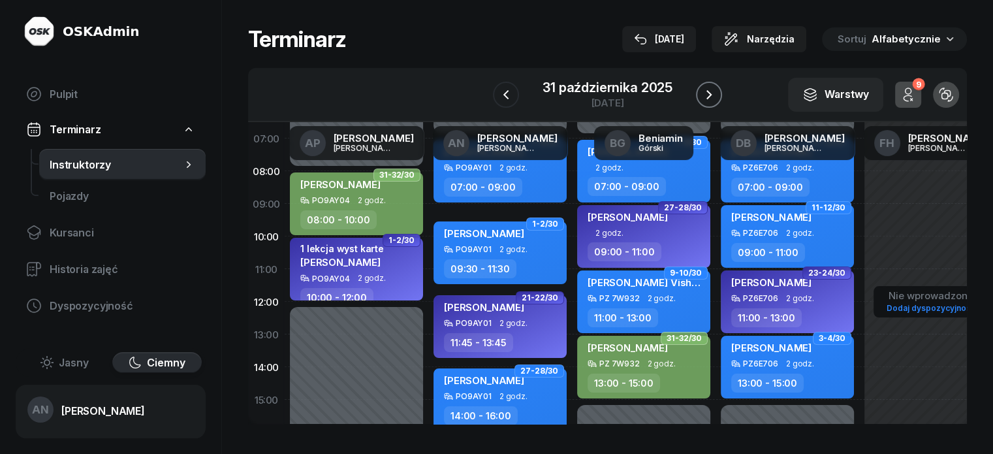
click at [716, 102] on icon "button" at bounding box center [709, 95] width 16 height 16
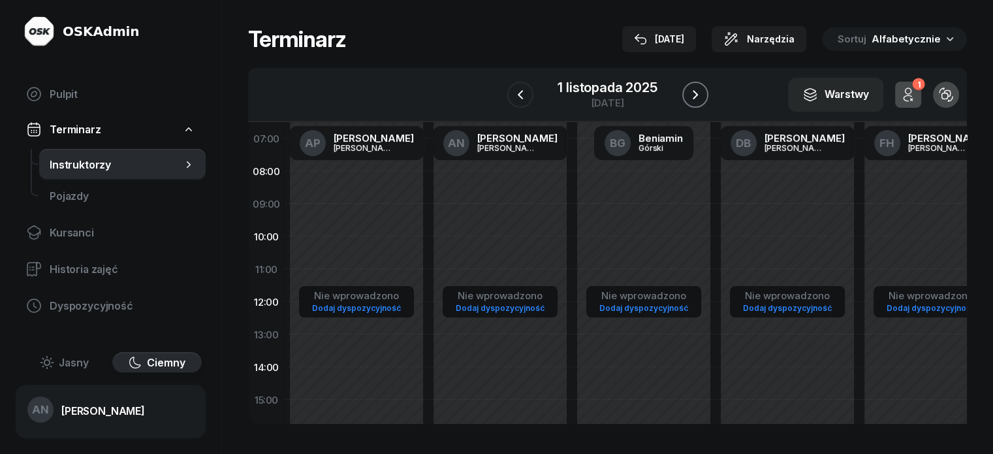
click at [700, 102] on icon "button" at bounding box center [695, 95] width 16 height 16
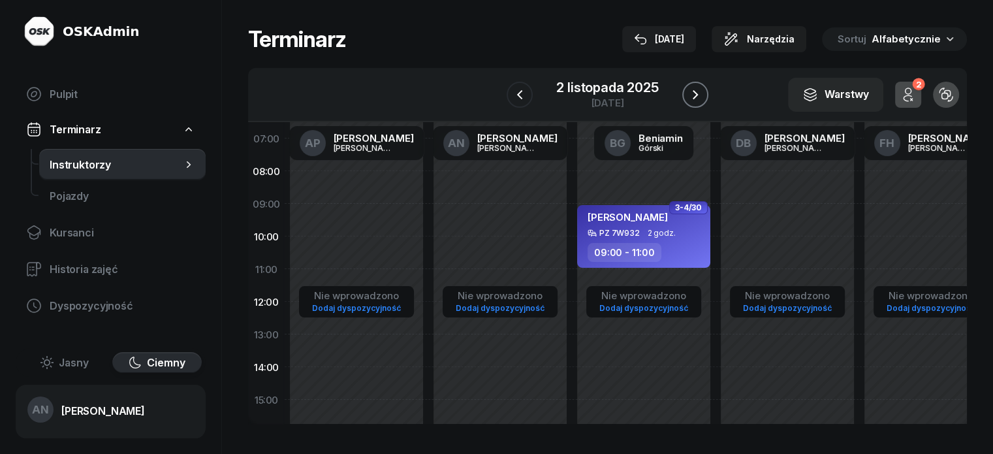
click at [702, 102] on icon "button" at bounding box center [695, 95] width 16 height 16
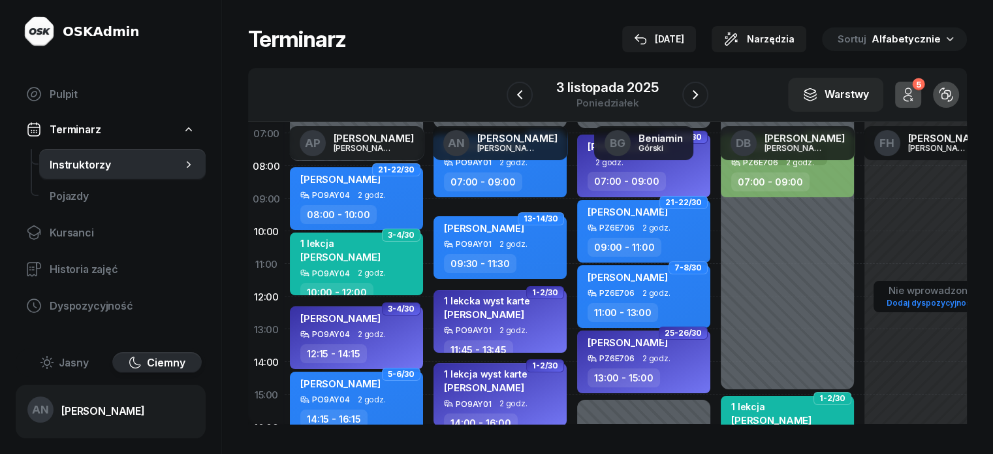
scroll to position [65, 0]
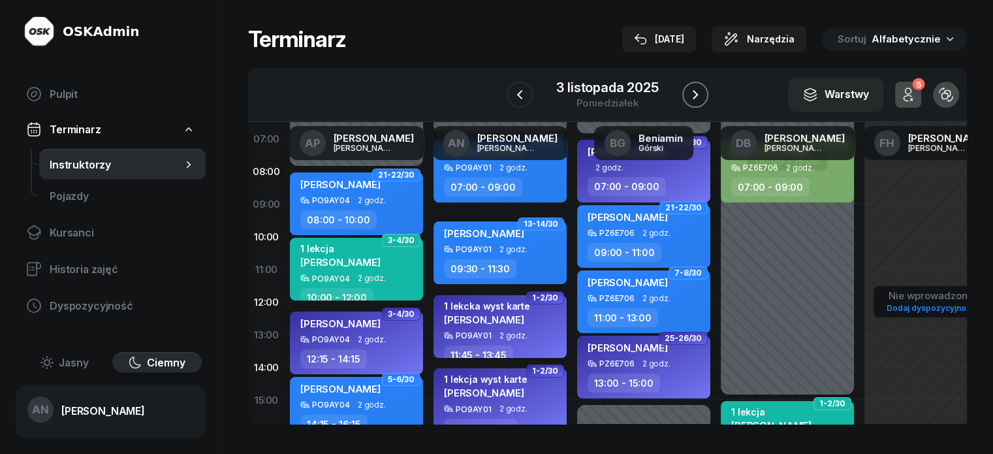
click at [703, 87] on icon "button" at bounding box center [695, 95] width 16 height 16
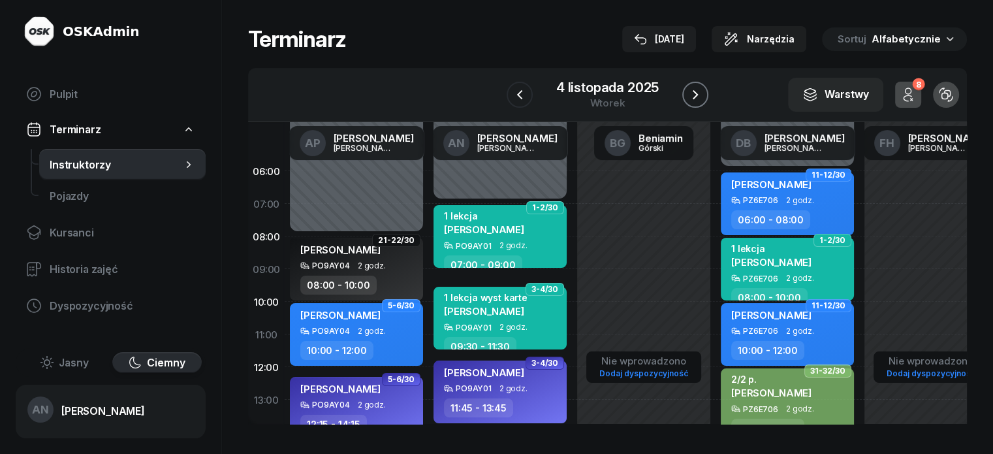
click at [703, 102] on icon "button" at bounding box center [695, 95] width 16 height 16
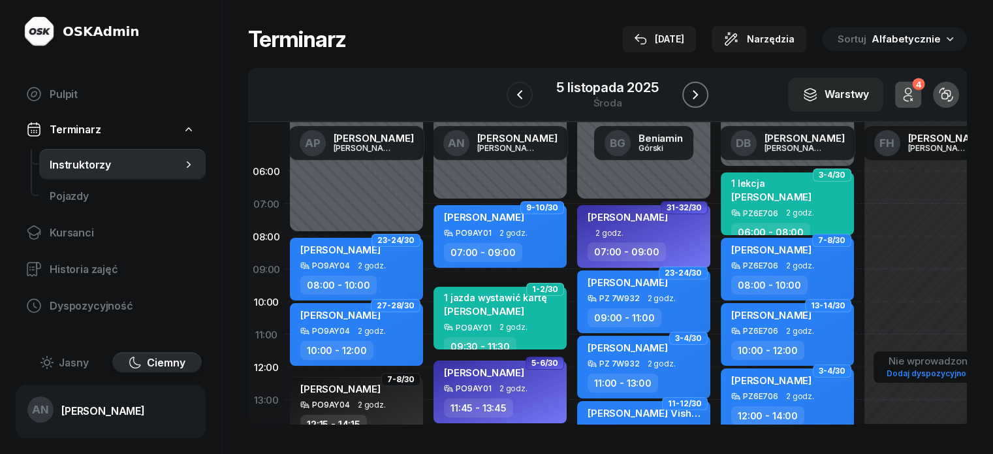
click at [703, 102] on icon "button" at bounding box center [695, 95] width 16 height 16
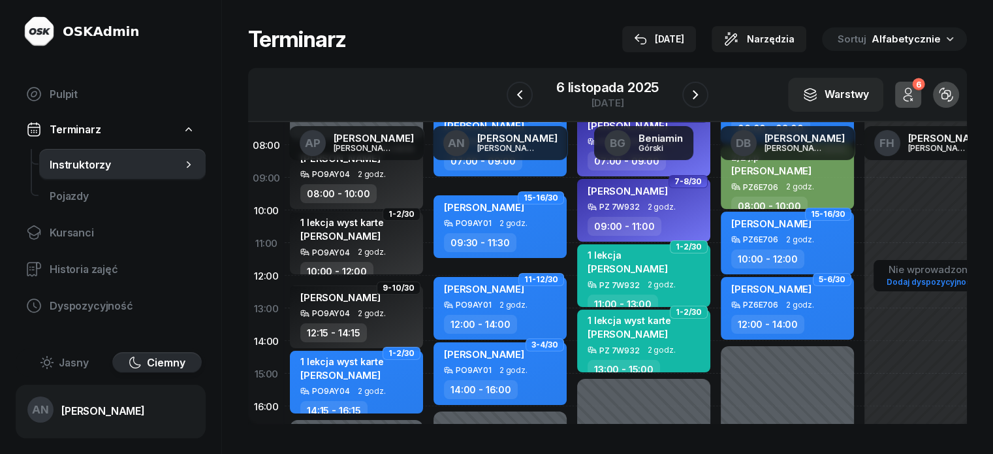
scroll to position [131, 0]
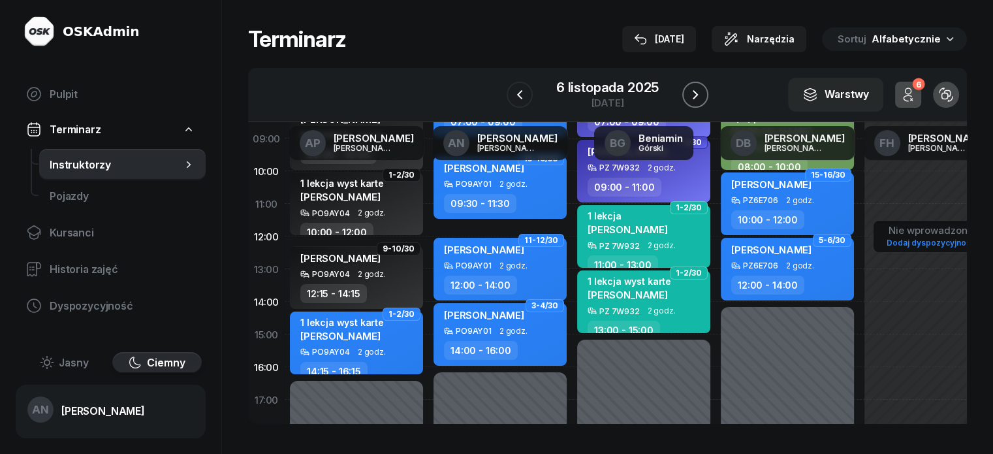
click at [702, 99] on icon "button" at bounding box center [695, 95] width 16 height 16
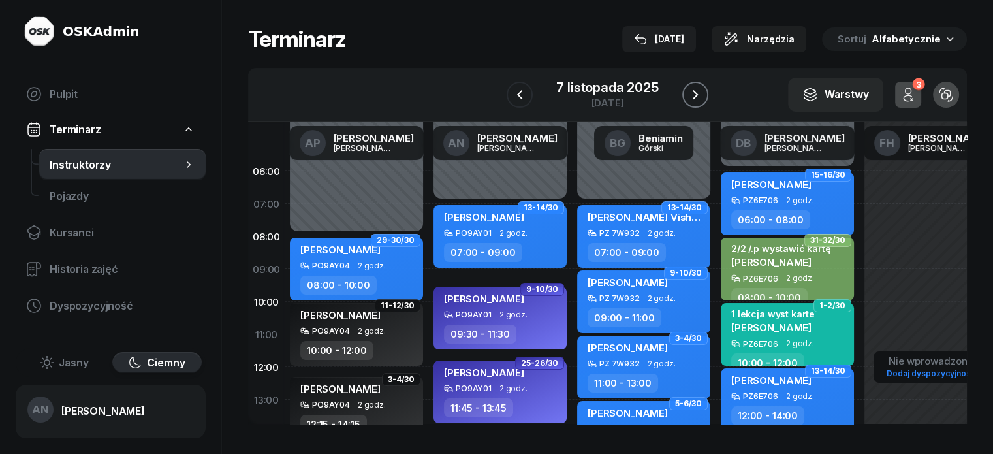
click at [698, 102] on icon "button" at bounding box center [695, 95] width 16 height 16
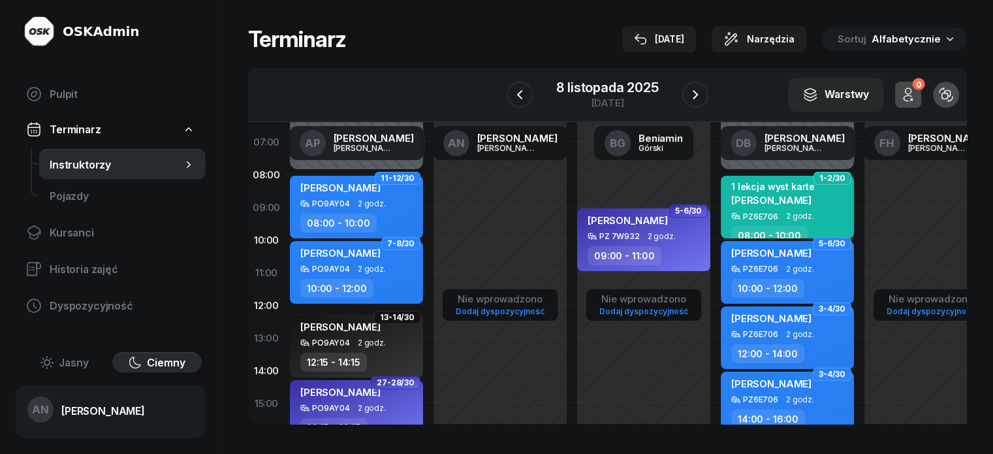
scroll to position [65, 0]
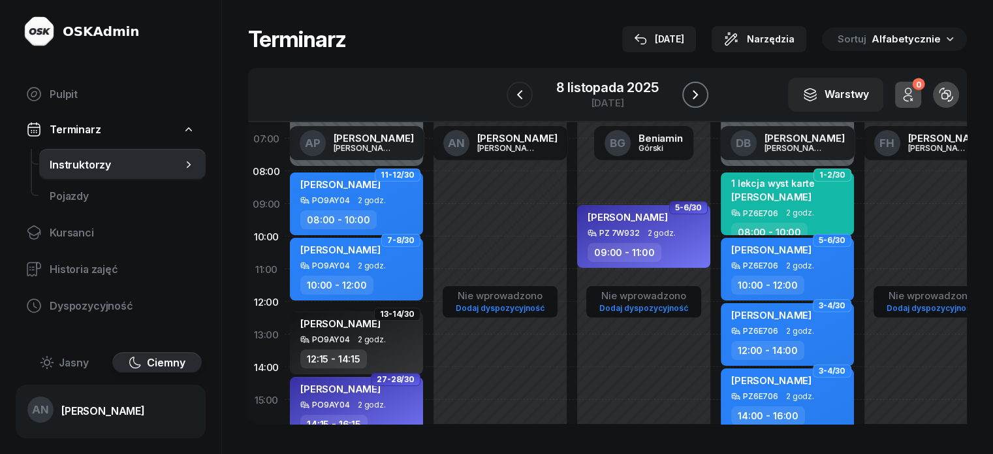
click at [703, 96] on icon "button" at bounding box center [695, 95] width 16 height 16
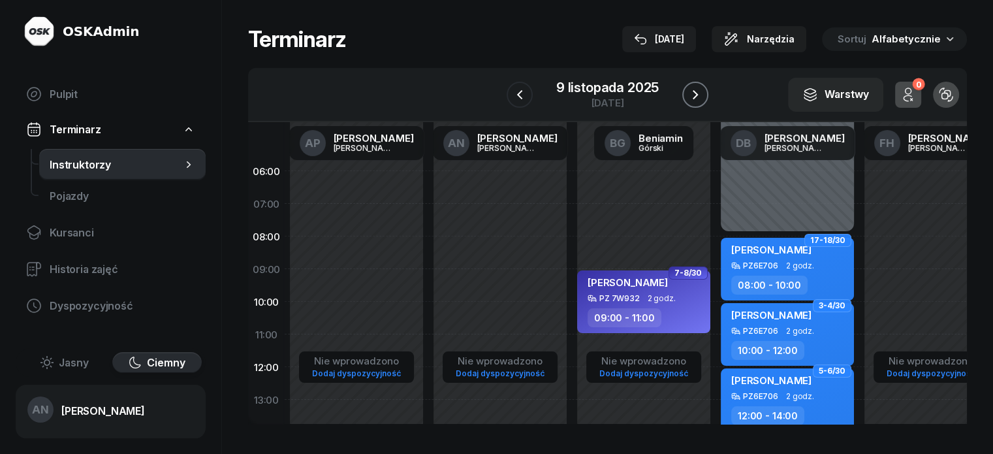
click at [708, 93] on button "button" at bounding box center [695, 95] width 26 height 26
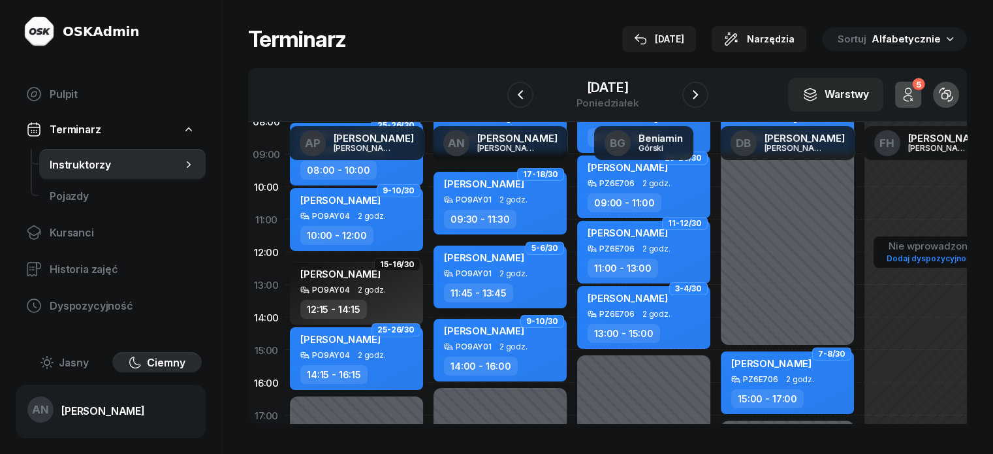
scroll to position [131, 0]
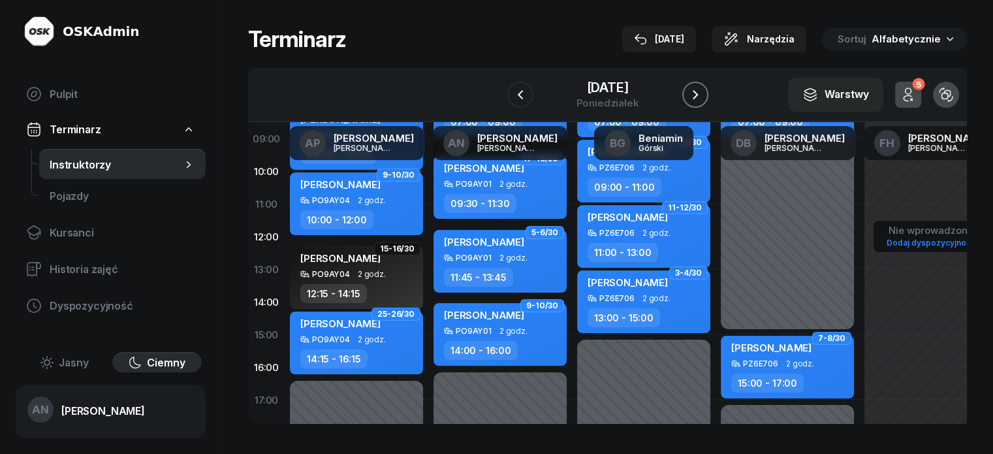
click at [703, 96] on icon "button" at bounding box center [695, 95] width 16 height 16
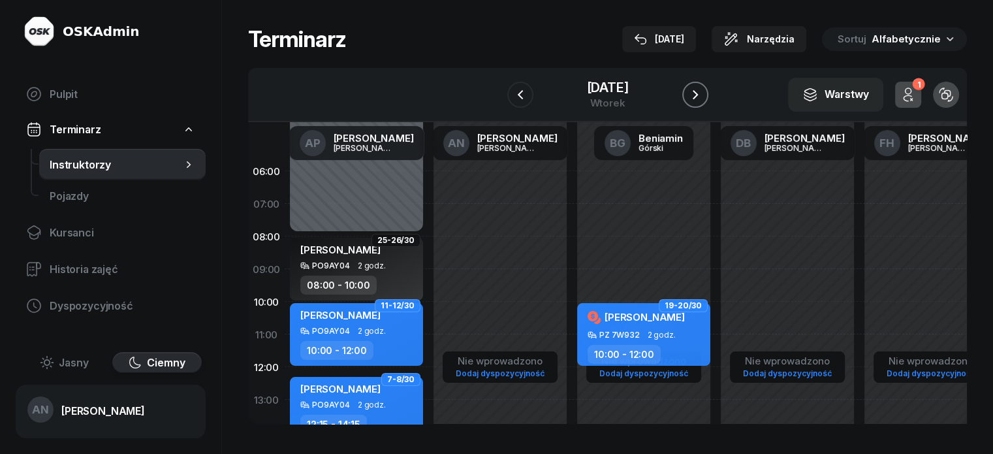
click at [703, 102] on icon "button" at bounding box center [695, 95] width 16 height 16
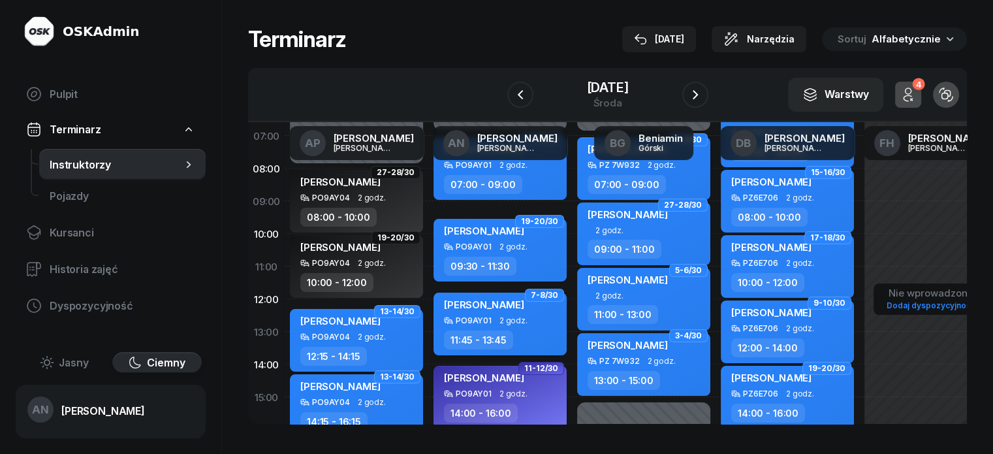
scroll to position [65, 0]
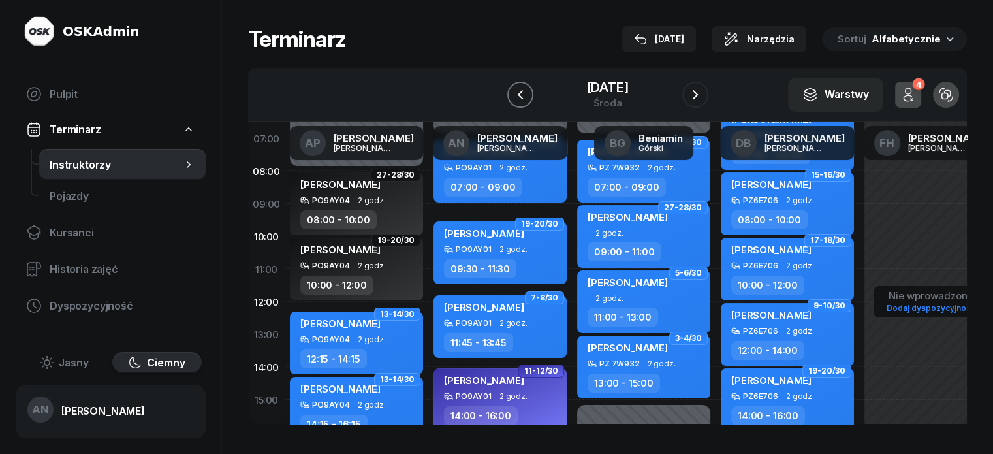
click at [512, 101] on icon "button" at bounding box center [520, 95] width 16 height 16
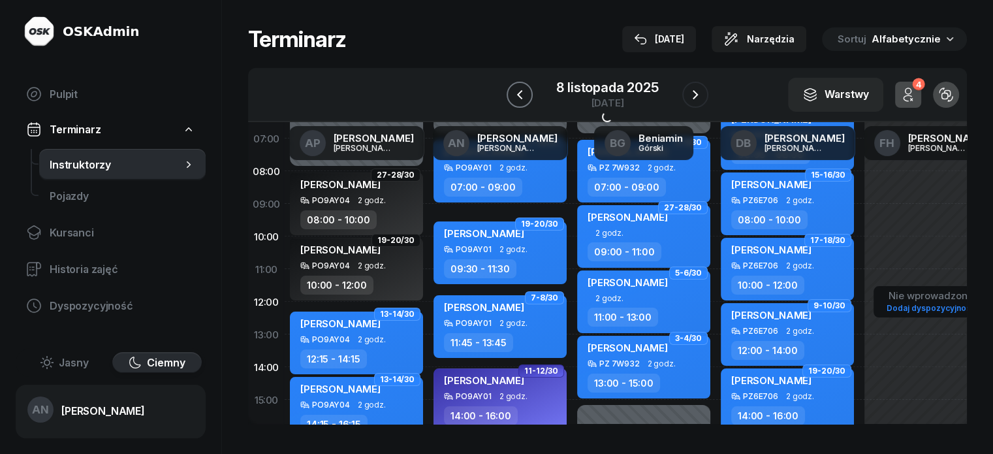
click at [512, 101] on icon "button" at bounding box center [520, 95] width 16 height 16
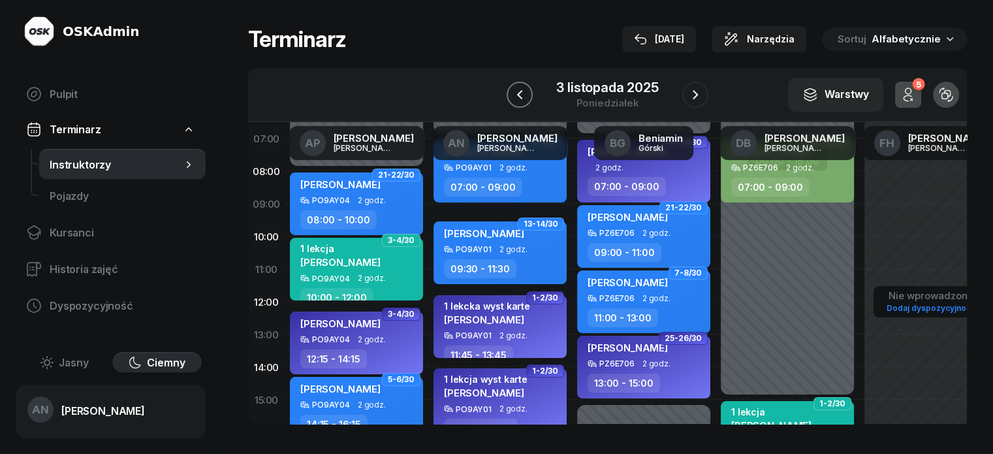
click at [512, 101] on icon "button" at bounding box center [520, 95] width 16 height 16
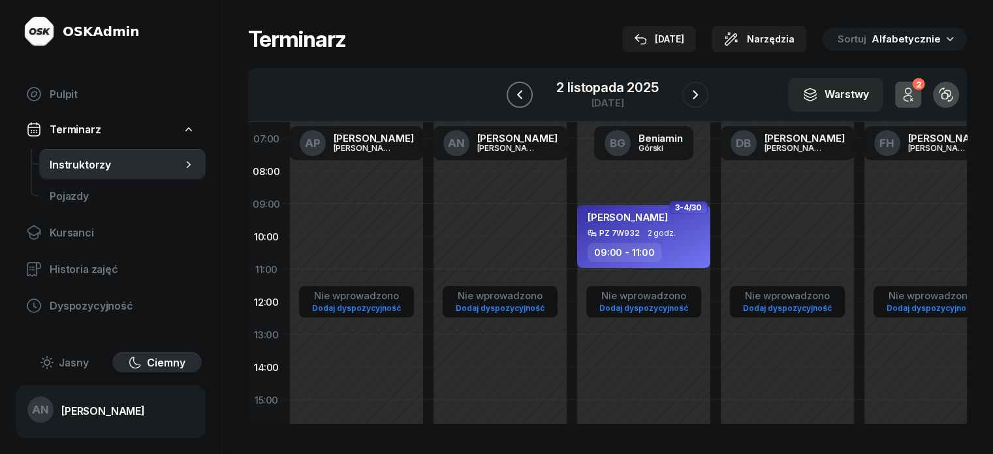
click at [512, 101] on icon "button" at bounding box center [520, 95] width 16 height 16
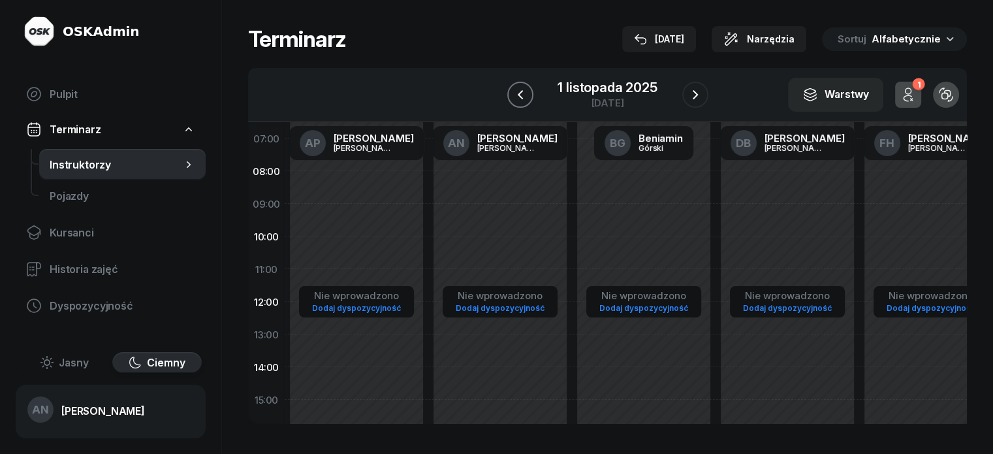
click at [512, 101] on icon "button" at bounding box center [520, 95] width 16 height 16
click at [505, 101] on button "button" at bounding box center [506, 95] width 26 height 26
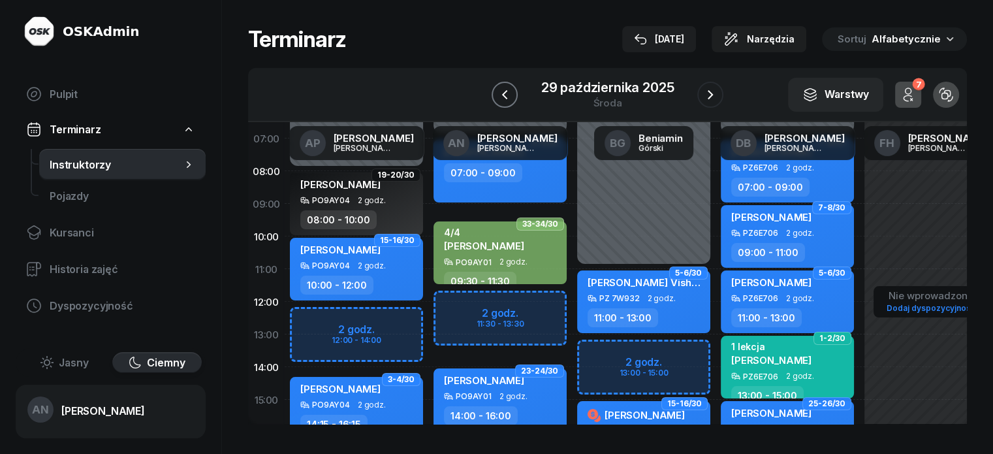
click at [505, 101] on button "button" at bounding box center [504, 95] width 26 height 26
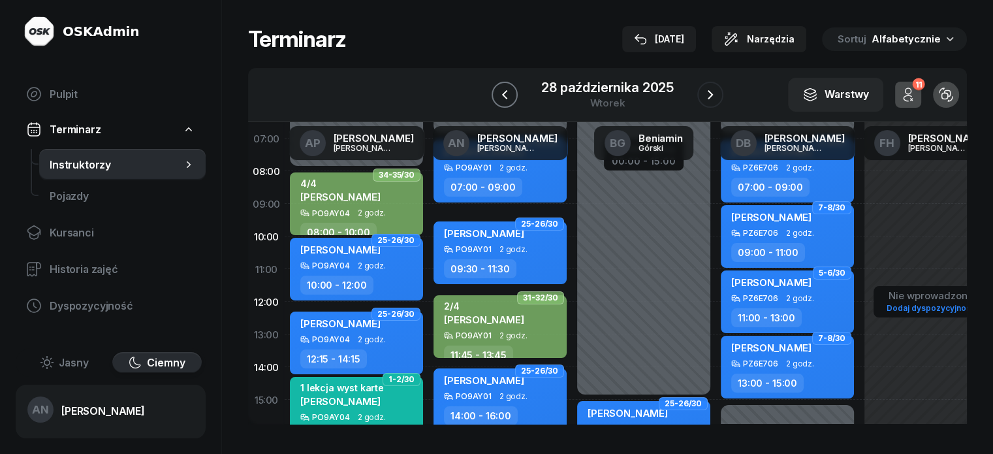
click at [505, 101] on button "button" at bounding box center [504, 95] width 26 height 26
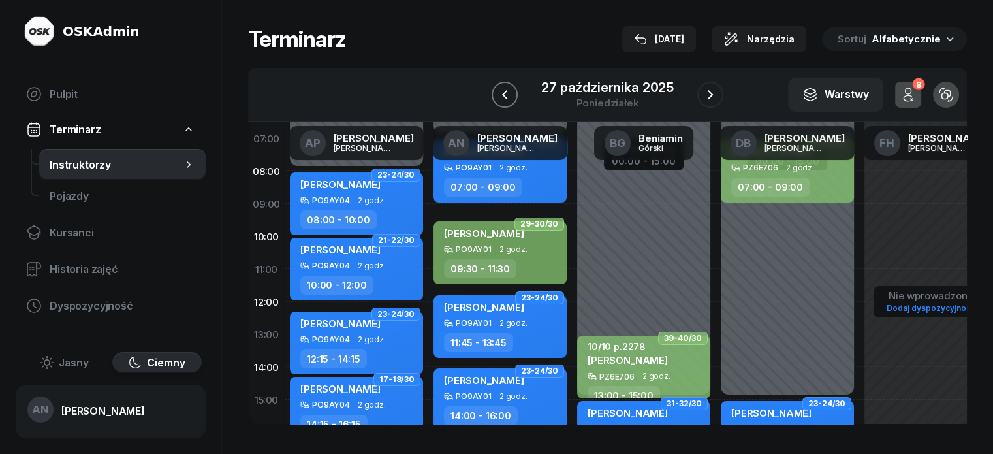
click at [505, 101] on button "button" at bounding box center [504, 95] width 26 height 26
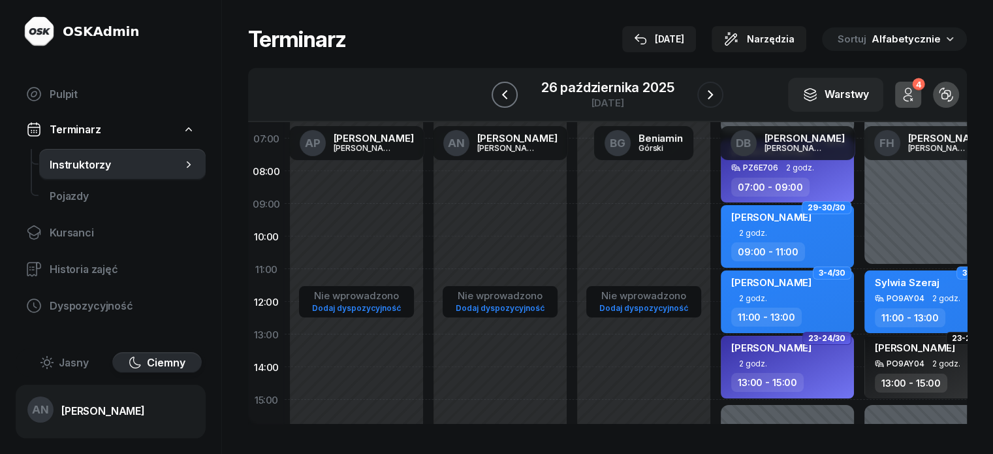
click at [505, 101] on button "button" at bounding box center [504, 95] width 26 height 26
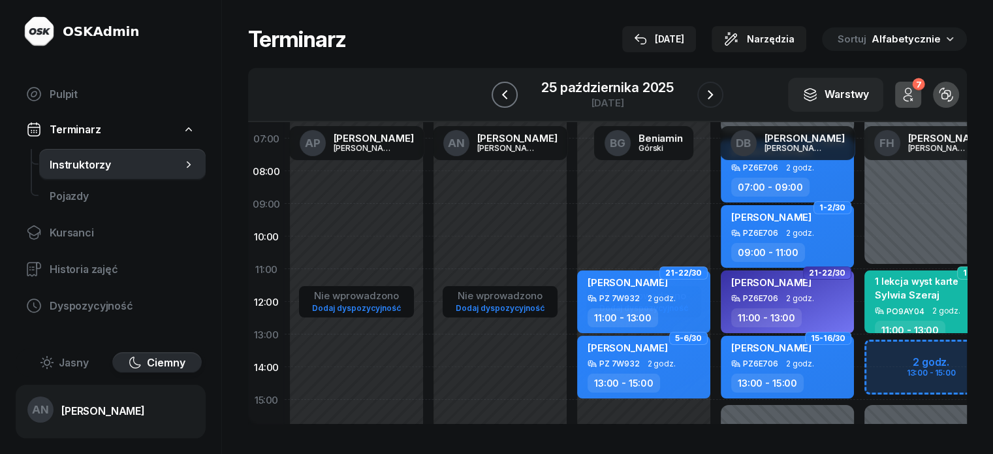
click at [505, 101] on button "button" at bounding box center [504, 95] width 26 height 26
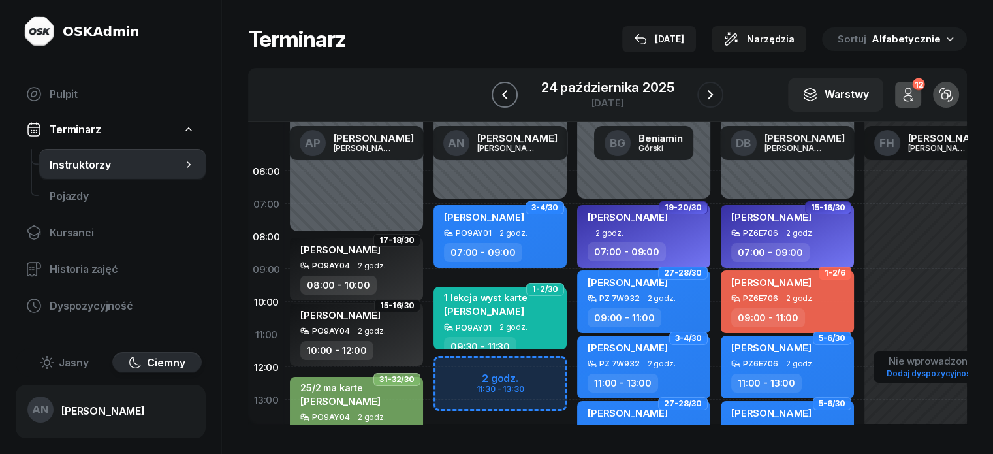
click at [497, 102] on icon "button" at bounding box center [505, 95] width 16 height 16
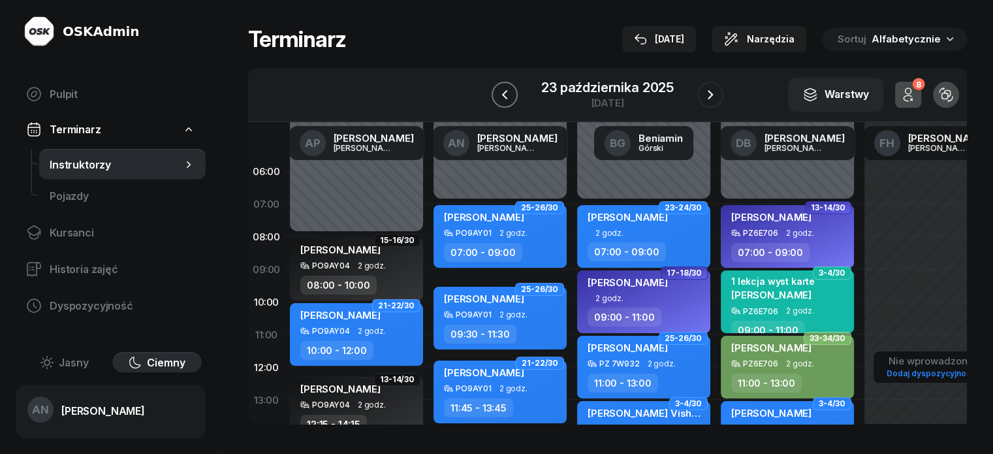
click at [497, 102] on icon "button" at bounding box center [505, 95] width 16 height 16
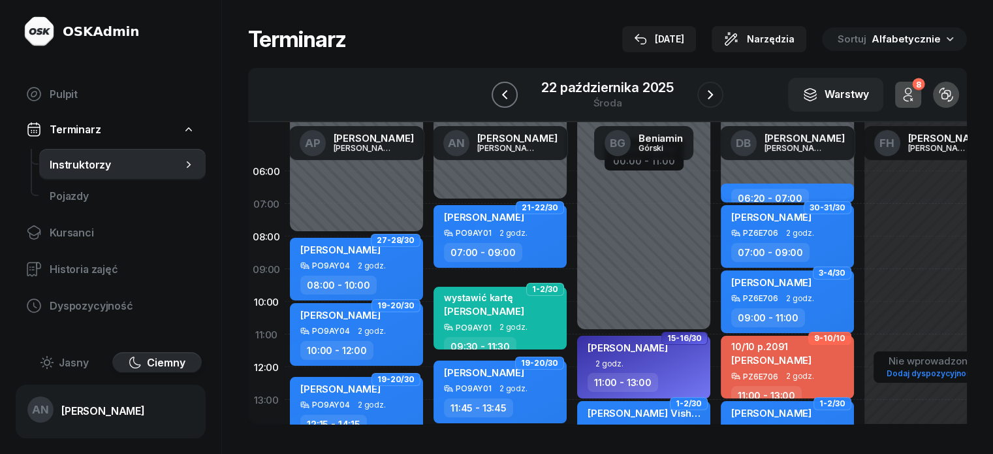
click at [497, 102] on icon "button" at bounding box center [505, 95] width 16 height 16
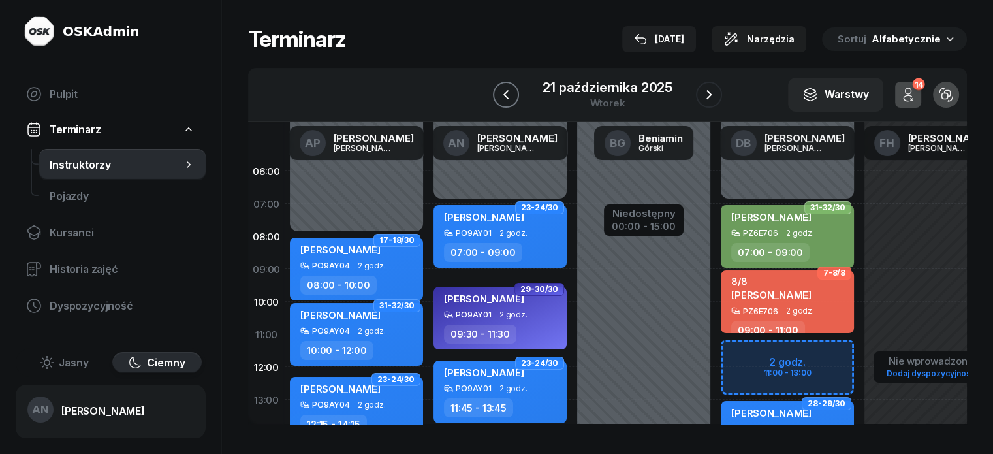
click at [498, 102] on icon "button" at bounding box center [506, 95] width 16 height 16
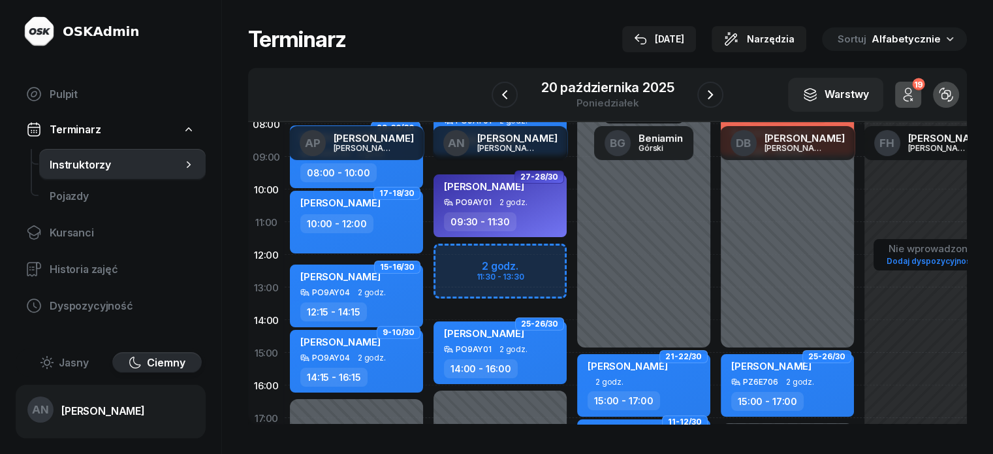
scroll to position [131, 0]
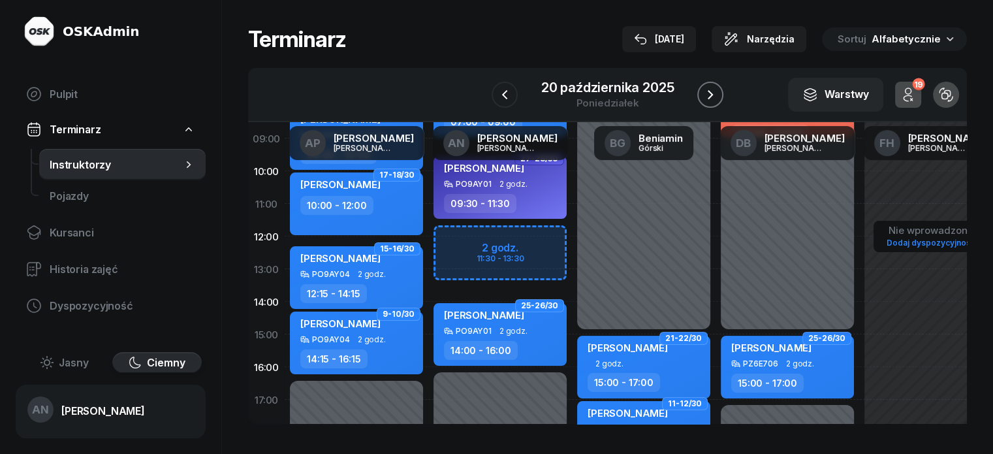
click at [717, 96] on icon "button" at bounding box center [710, 95] width 16 height 16
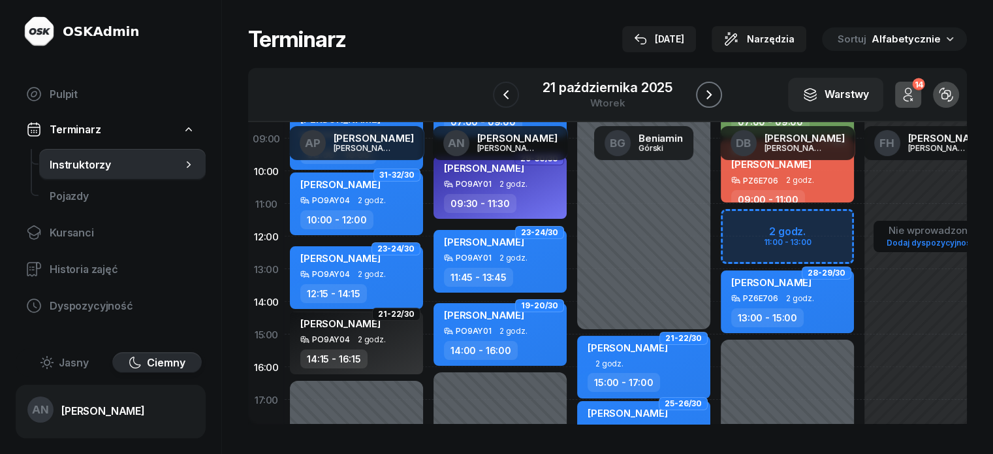
click at [715, 102] on icon "button" at bounding box center [709, 95] width 16 height 16
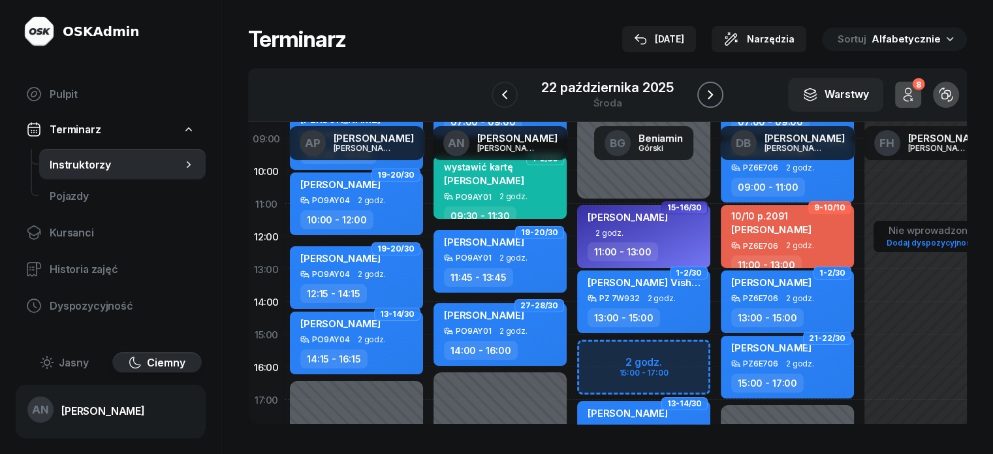
click at [718, 102] on icon "button" at bounding box center [710, 95] width 16 height 16
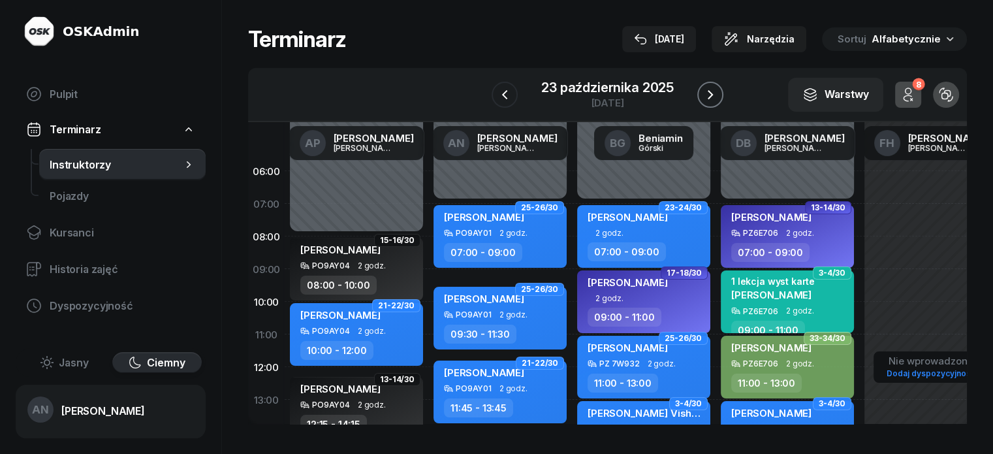
click at [718, 102] on icon "button" at bounding box center [710, 95] width 16 height 16
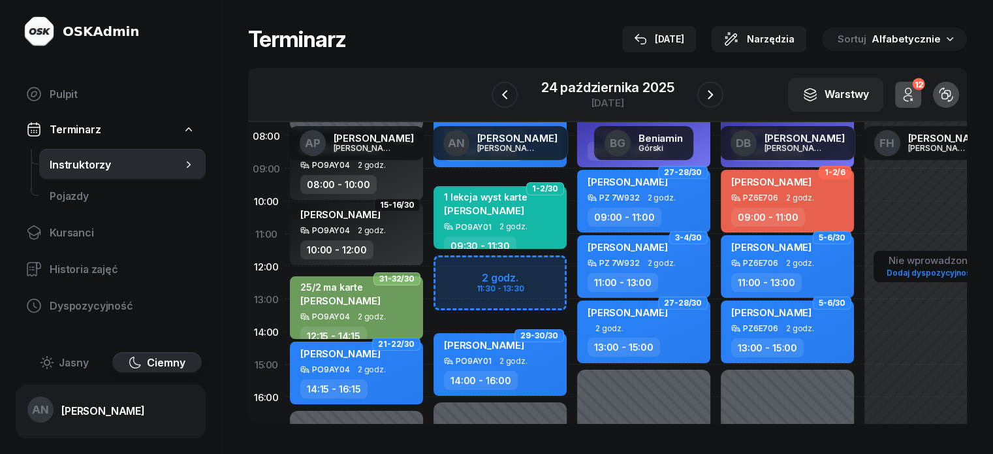
scroll to position [131, 0]
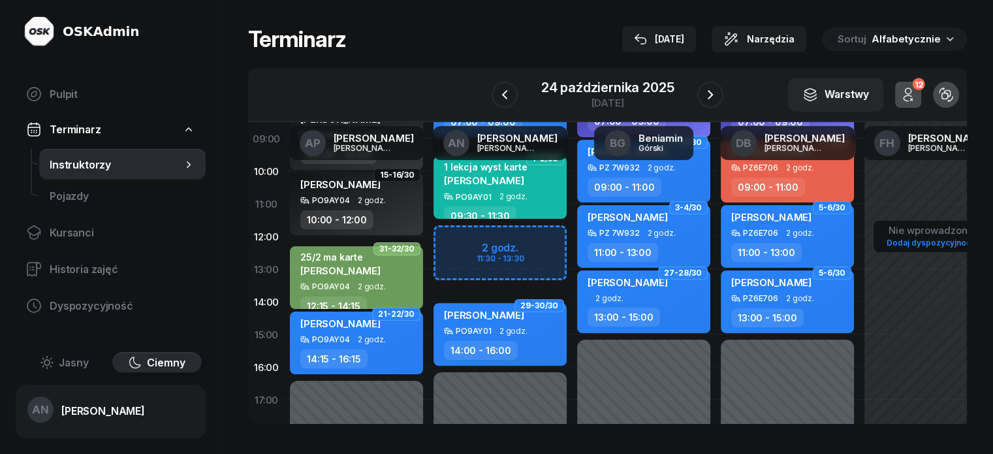
click at [467, 256] on div "Niedostępny 00:00 - 07:00 Niedostępny 16:00 - 23:59 2 godz. 11:30 - 13:30 3-4/3…" at bounding box center [500, 334] width 144 height 620
select select "12"
select select "14"
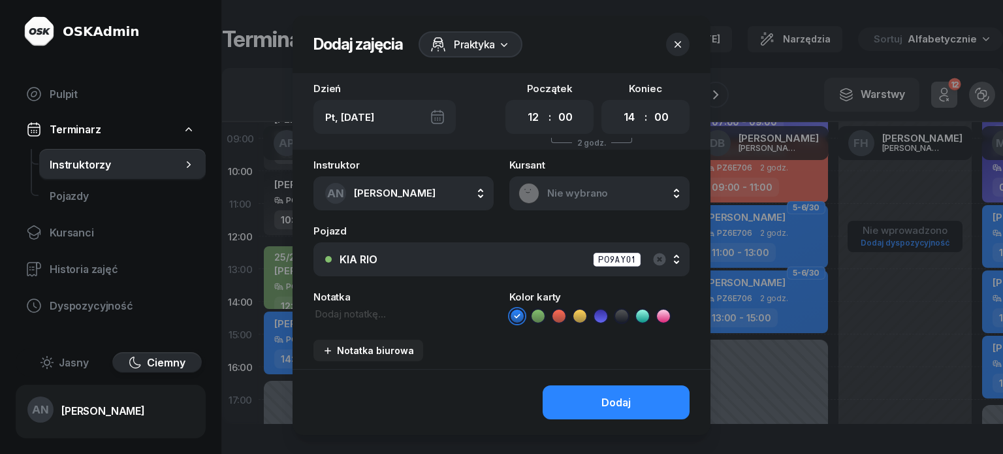
click at [580, 322] on icon at bounding box center [579, 315] width 13 height 13
click at [610, 419] on button "Dodaj" at bounding box center [615, 402] width 147 height 34
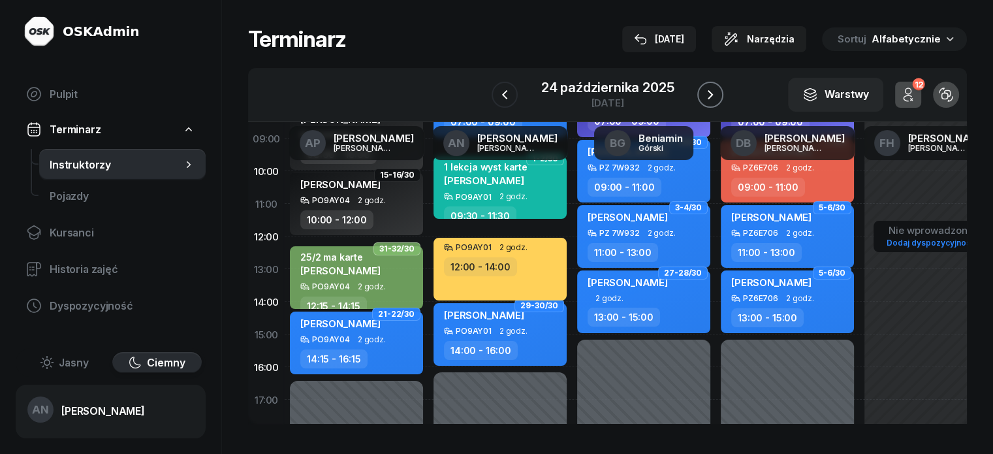
click at [718, 102] on icon "button" at bounding box center [710, 95] width 16 height 16
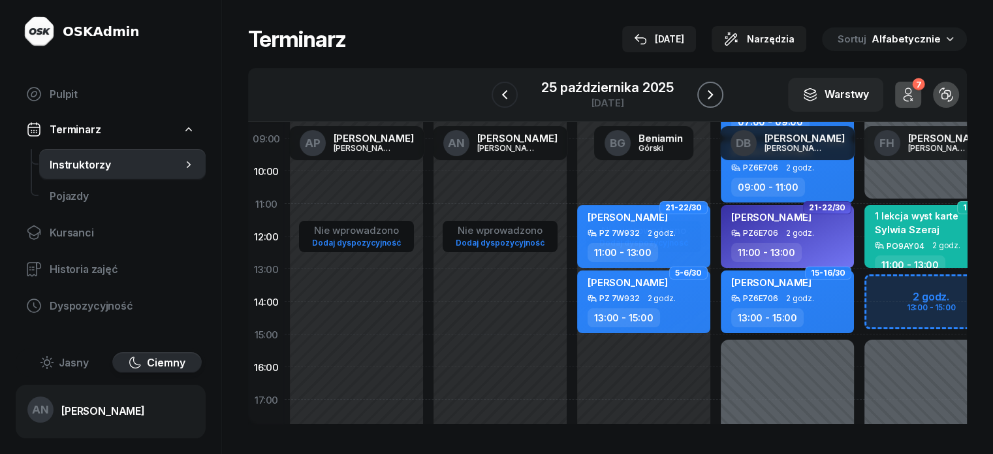
click at [718, 102] on icon "button" at bounding box center [710, 95] width 16 height 16
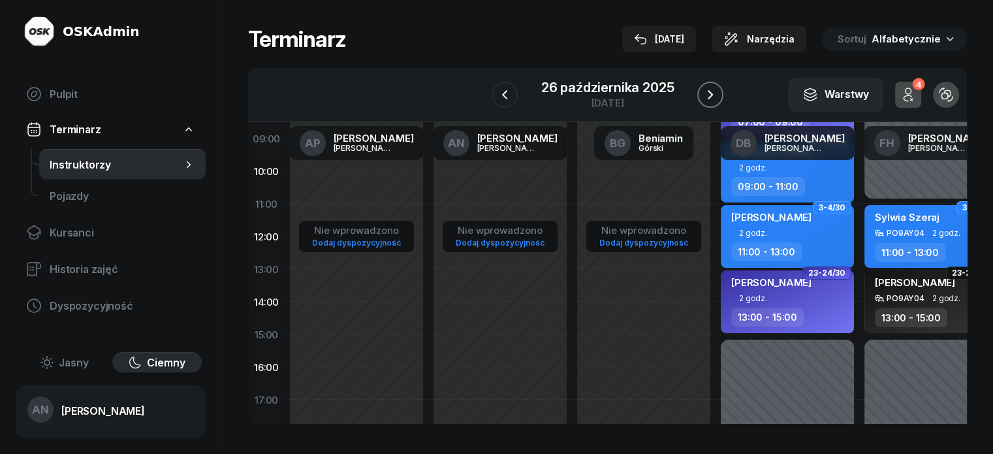
click at [718, 102] on icon "button" at bounding box center [710, 95] width 16 height 16
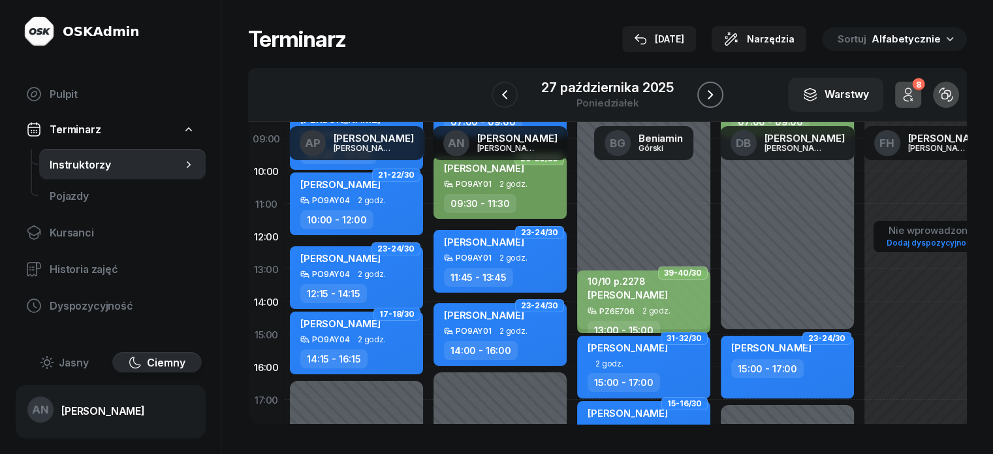
click at [718, 102] on icon "button" at bounding box center [710, 95] width 16 height 16
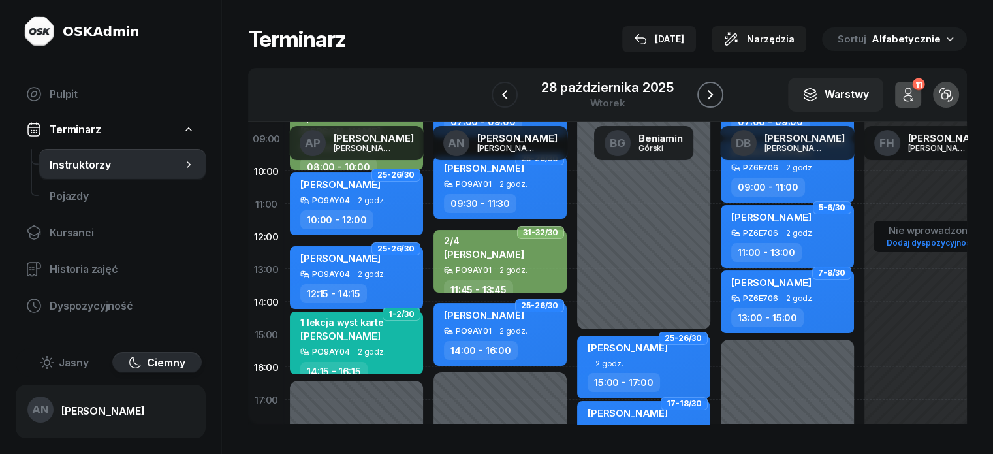
click at [718, 102] on icon "button" at bounding box center [710, 95] width 16 height 16
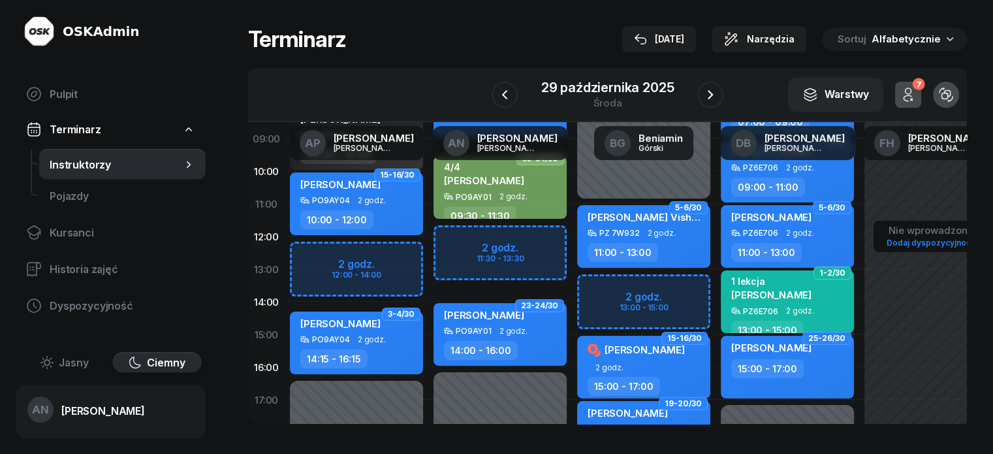
click at [452, 246] on div "Niedostępny 00:00 - 07:00 Niedostępny 16:00 - 23:59 2 godz. 11:30 - 13:30 3-4/3…" at bounding box center [500, 334] width 144 height 620
select select "11"
select select "13"
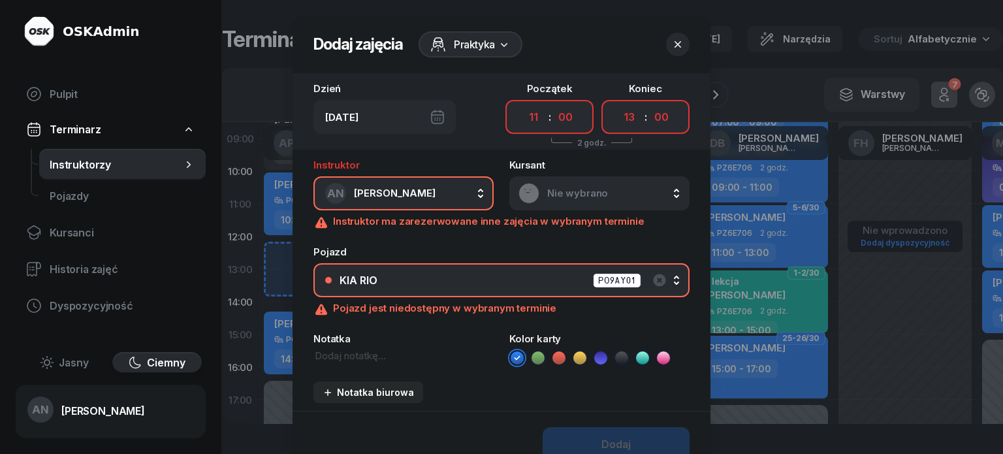
click at [684, 42] on icon "button" at bounding box center [677, 44] width 13 height 13
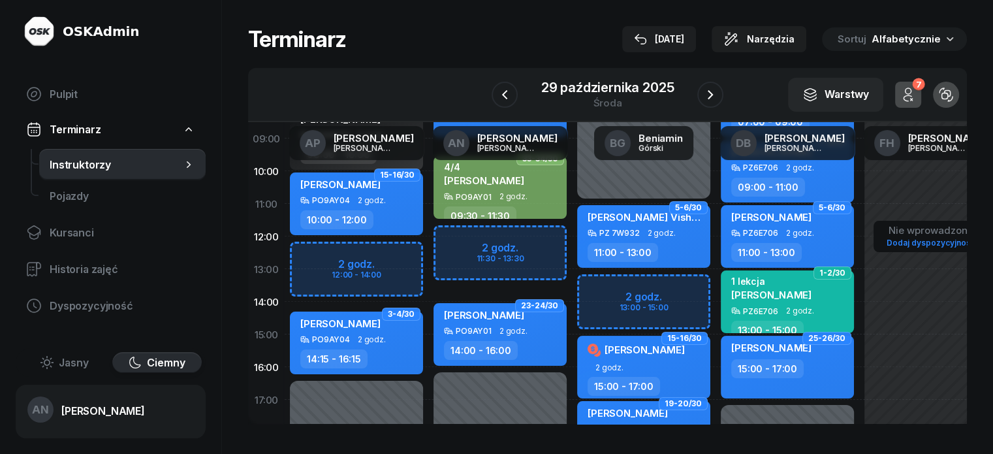
click at [442, 259] on div "Niedostępny 00:00 - 07:00 Niedostępny 16:00 - 23:59 2 godz. 11:30 - 13:30 3-4/3…" at bounding box center [500, 334] width 144 height 620
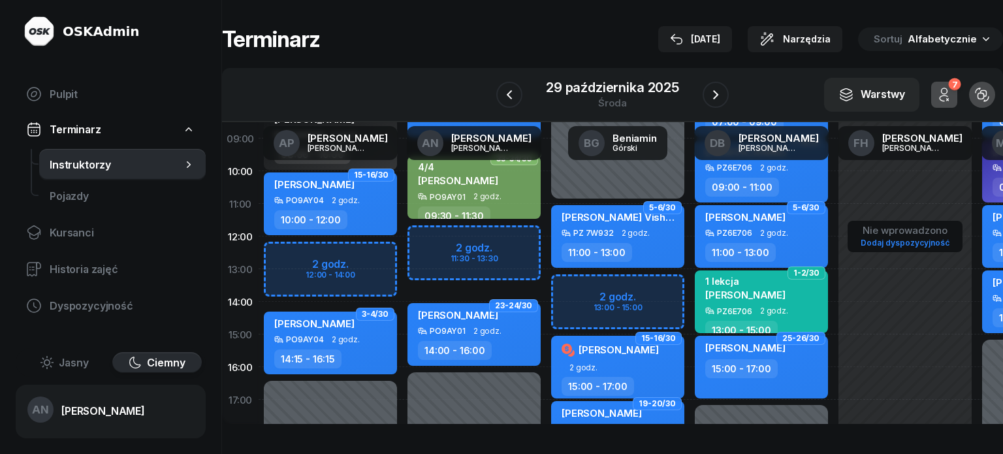
select select "12"
select select "14"
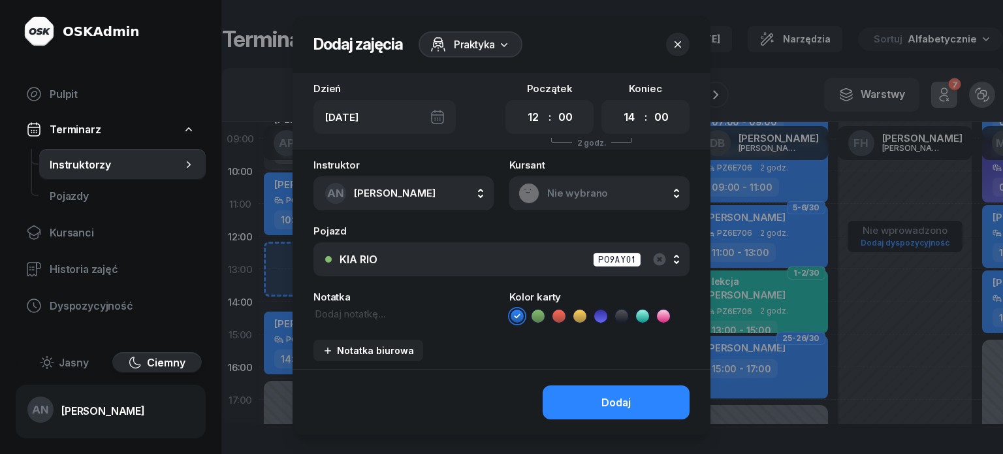
click at [584, 322] on icon at bounding box center [579, 315] width 13 height 13
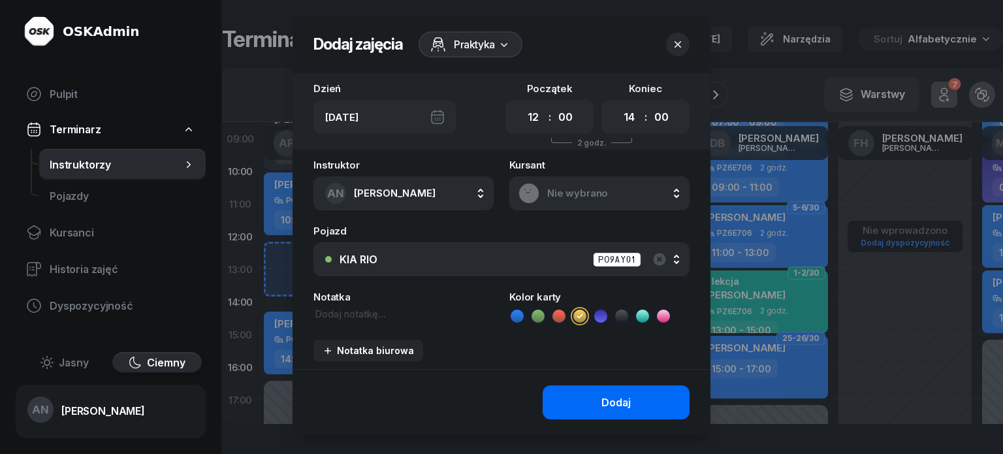
click at [606, 419] on button "Dodaj" at bounding box center [615, 402] width 147 height 34
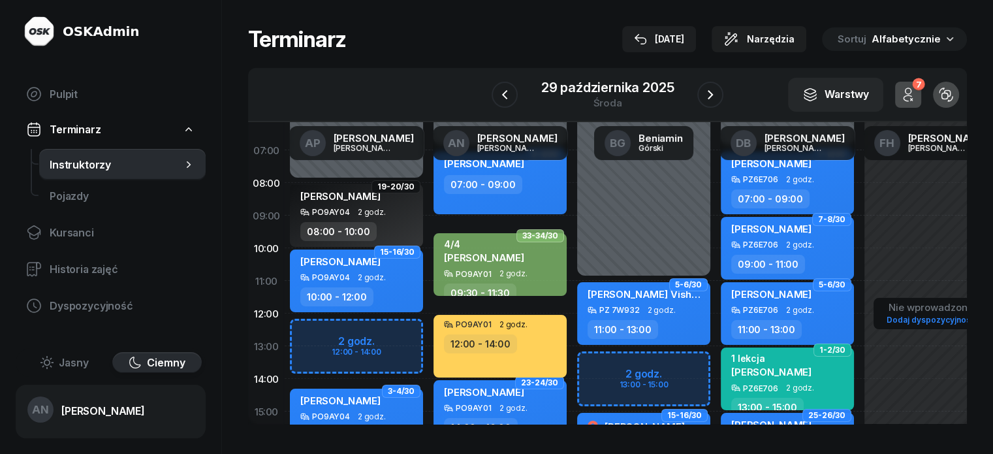
scroll to position [0, 0]
